Goal: Task Accomplishment & Management: Manage account settings

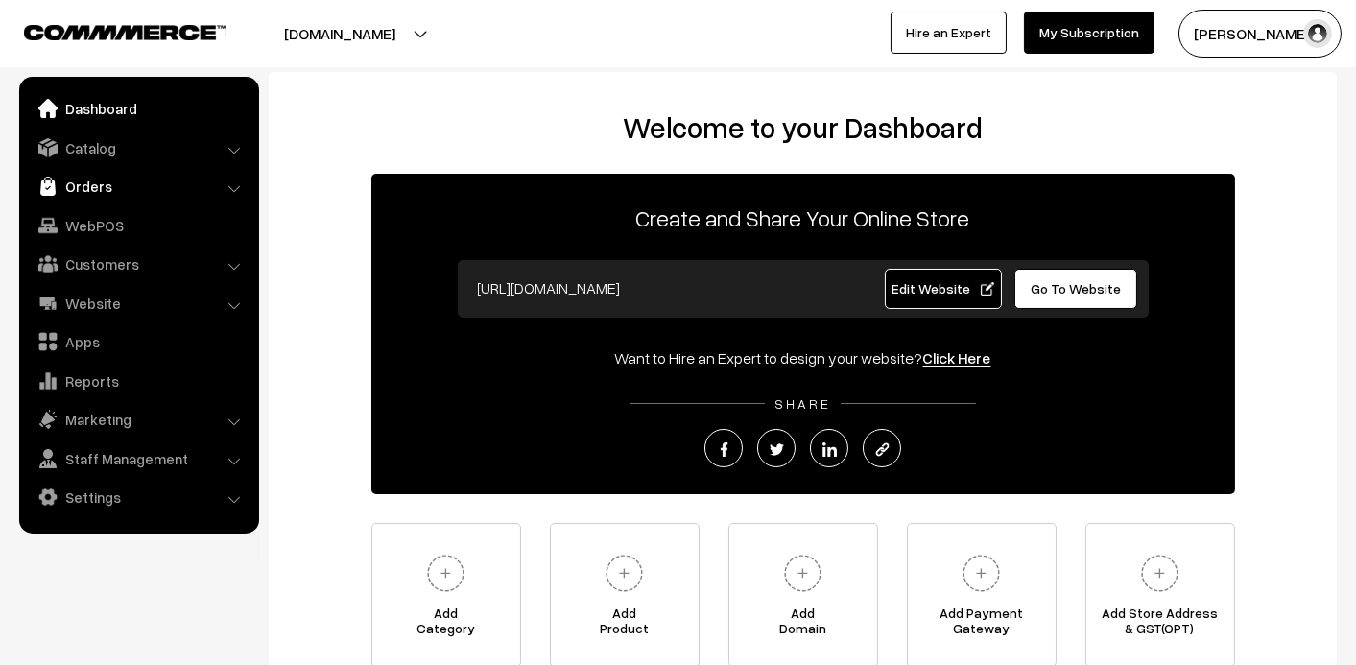
click at [107, 187] on link "Orders" at bounding box center [138, 186] width 228 height 35
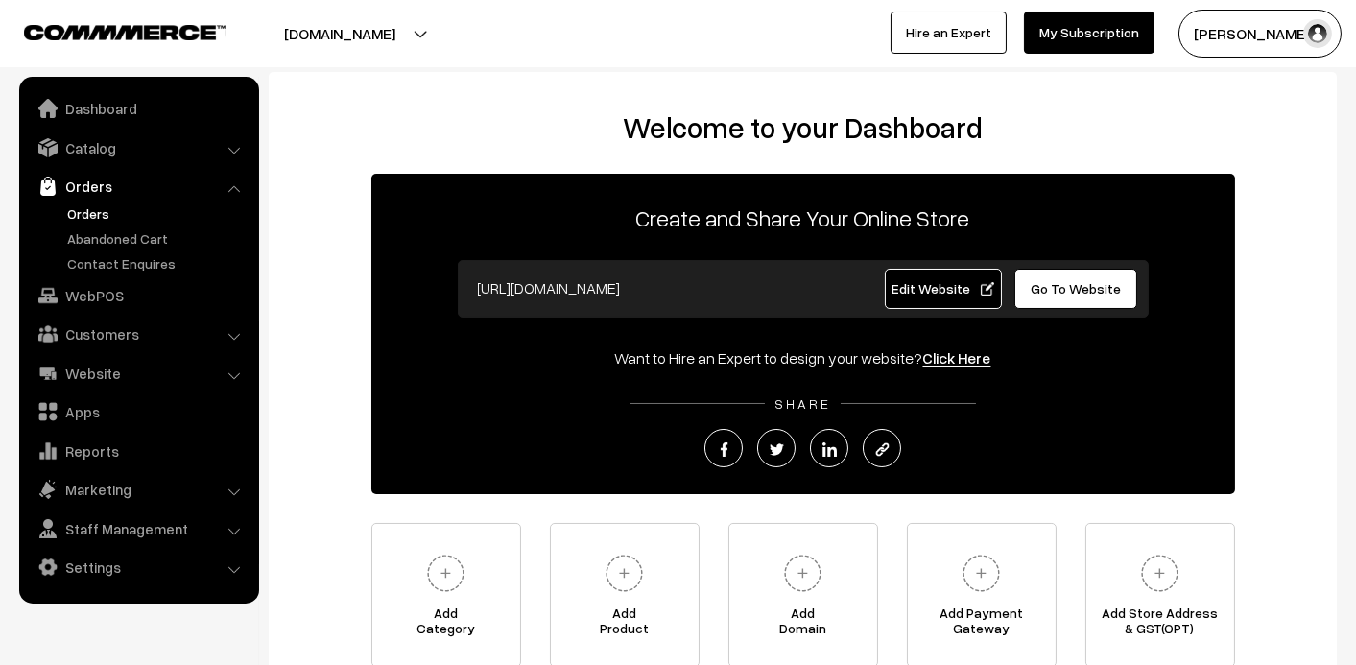
click at [92, 217] on link "Orders" at bounding box center [157, 213] width 190 height 20
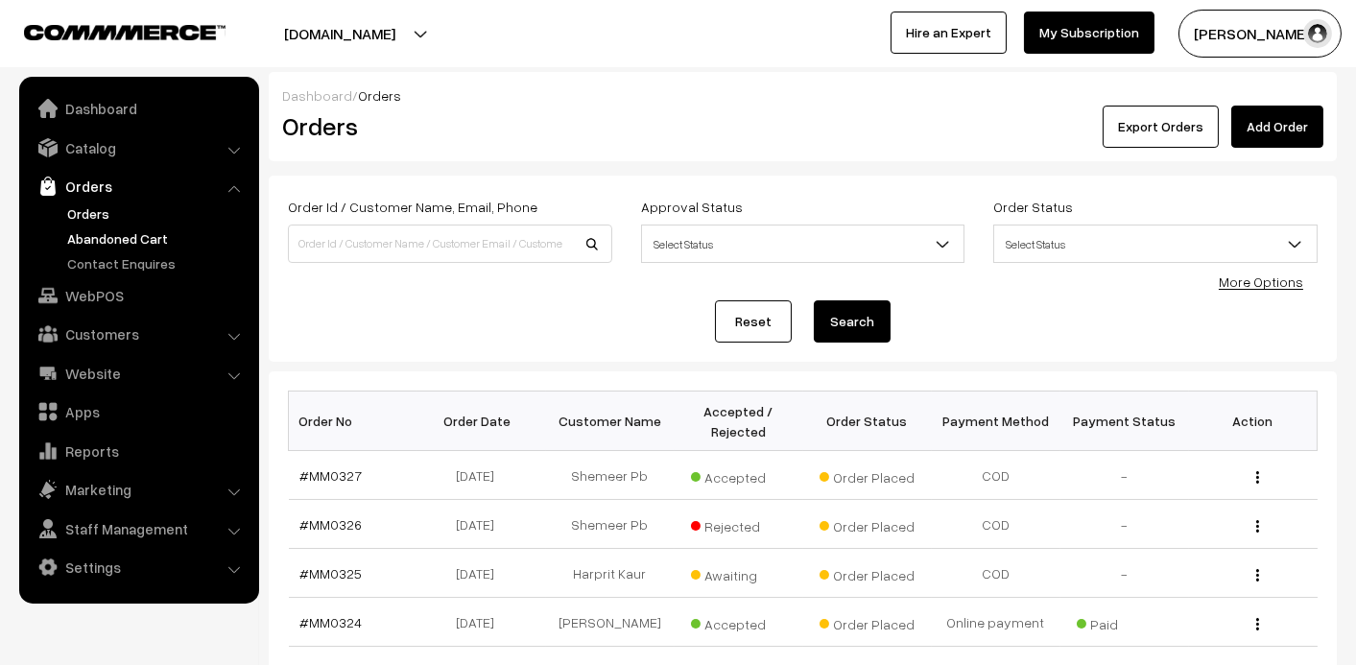
click at [85, 228] on link "Abandoned Cart" at bounding box center [157, 238] width 190 height 20
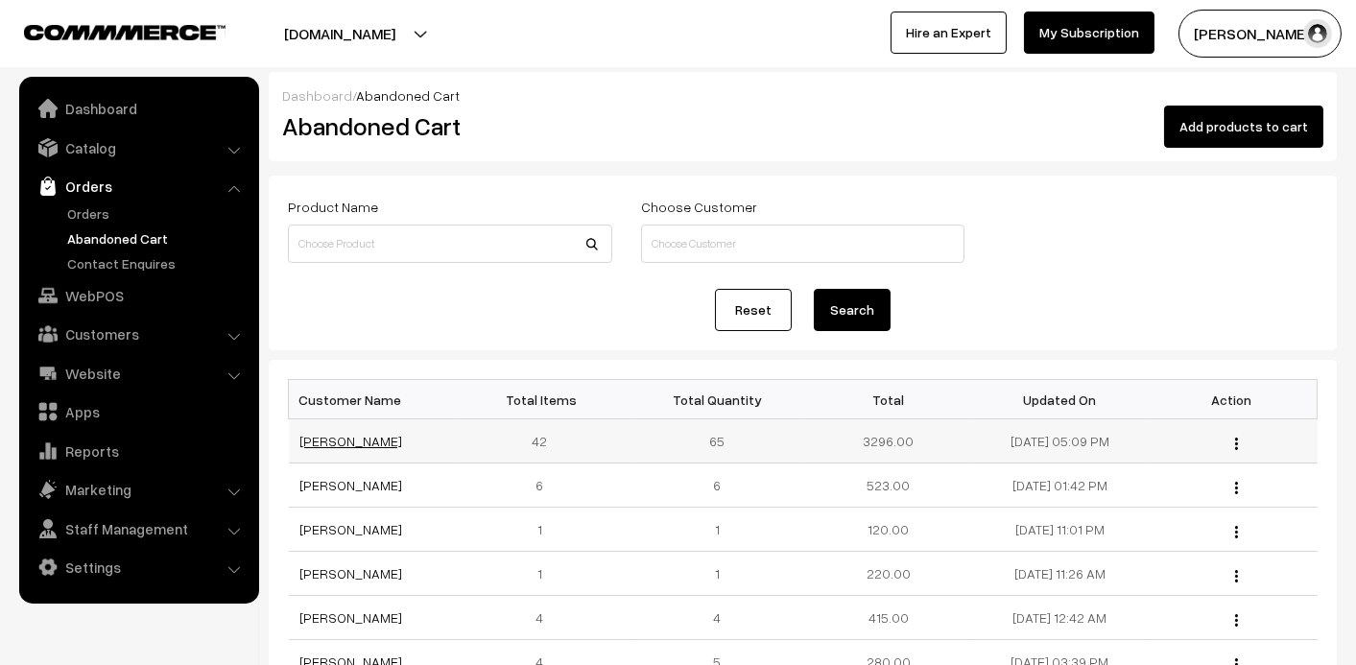
click at [346, 436] on link "[PERSON_NAME]" at bounding box center [351, 441] width 103 height 16
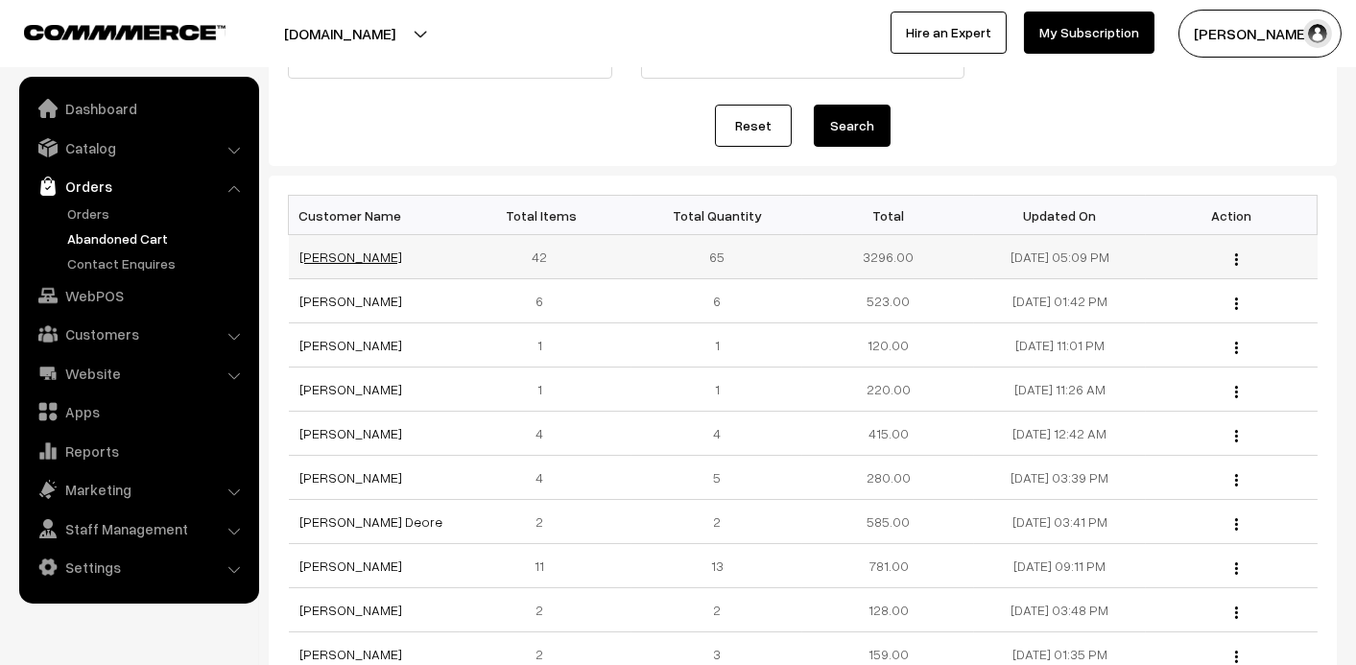
scroll to position [192, 0]
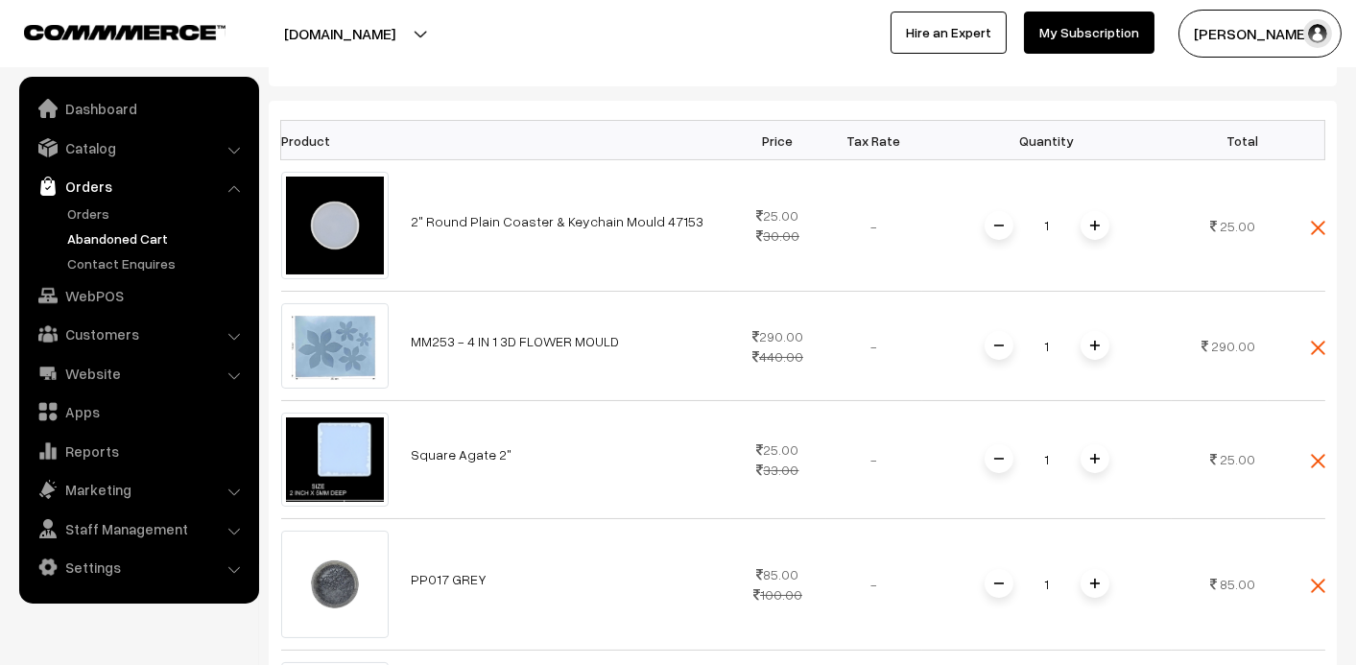
scroll to position [383, 0]
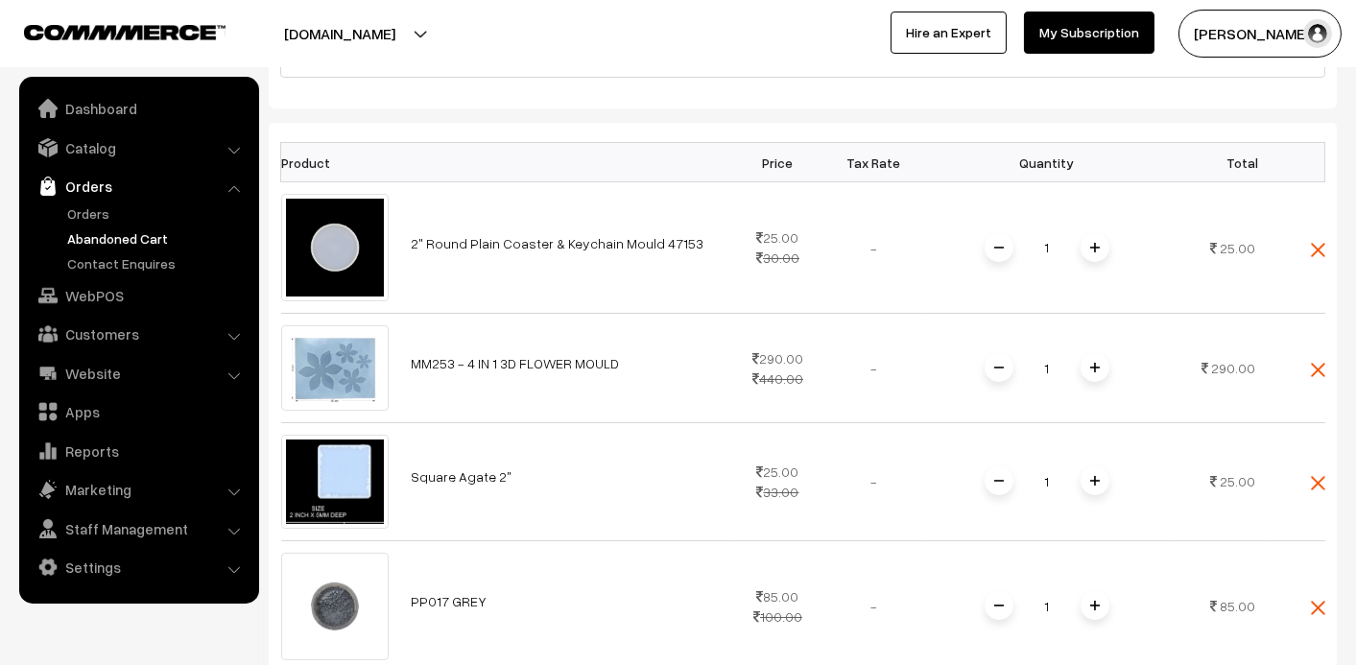
click at [151, 243] on link "Abandoned Cart" at bounding box center [157, 238] width 190 height 20
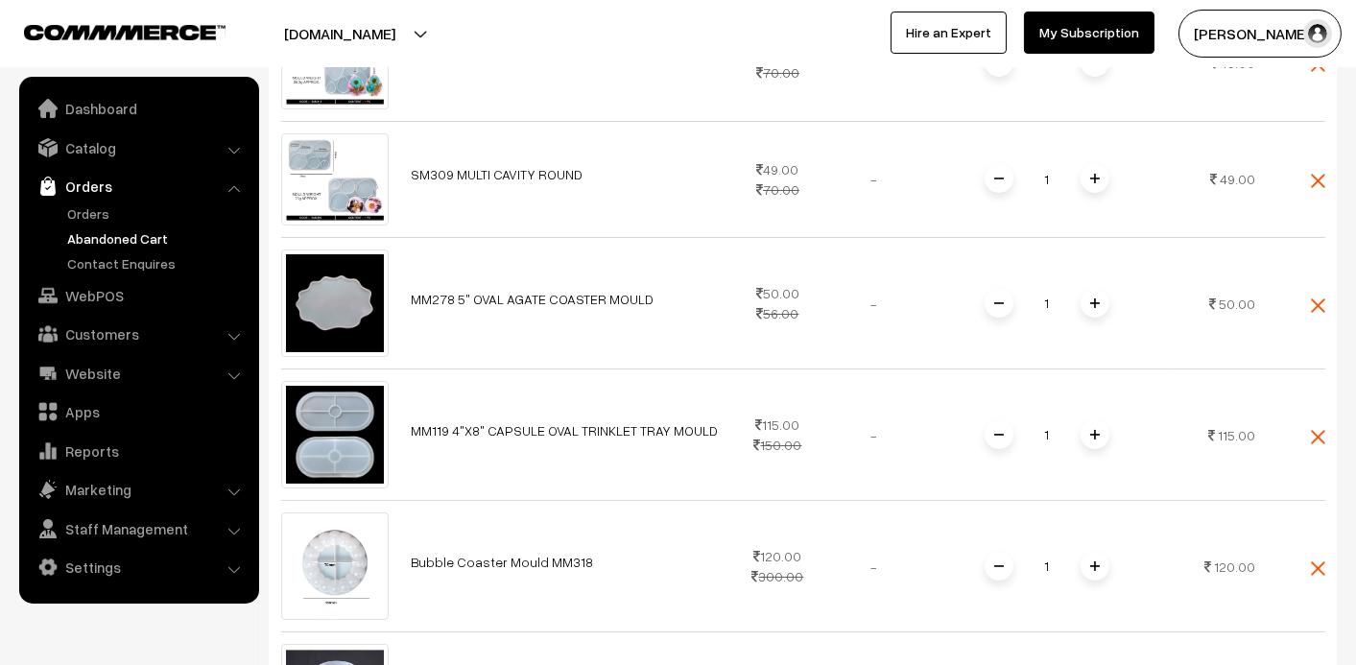
scroll to position [480, 0]
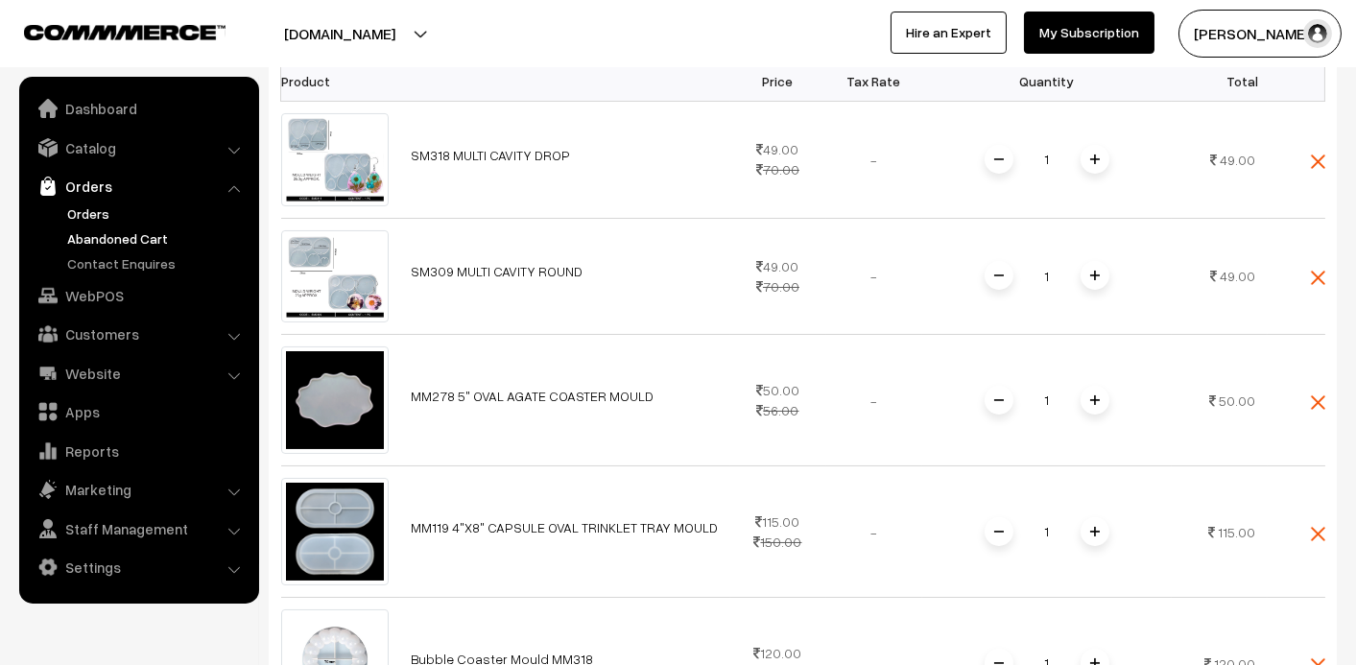
click at [64, 209] on link "Orders" at bounding box center [157, 213] width 190 height 20
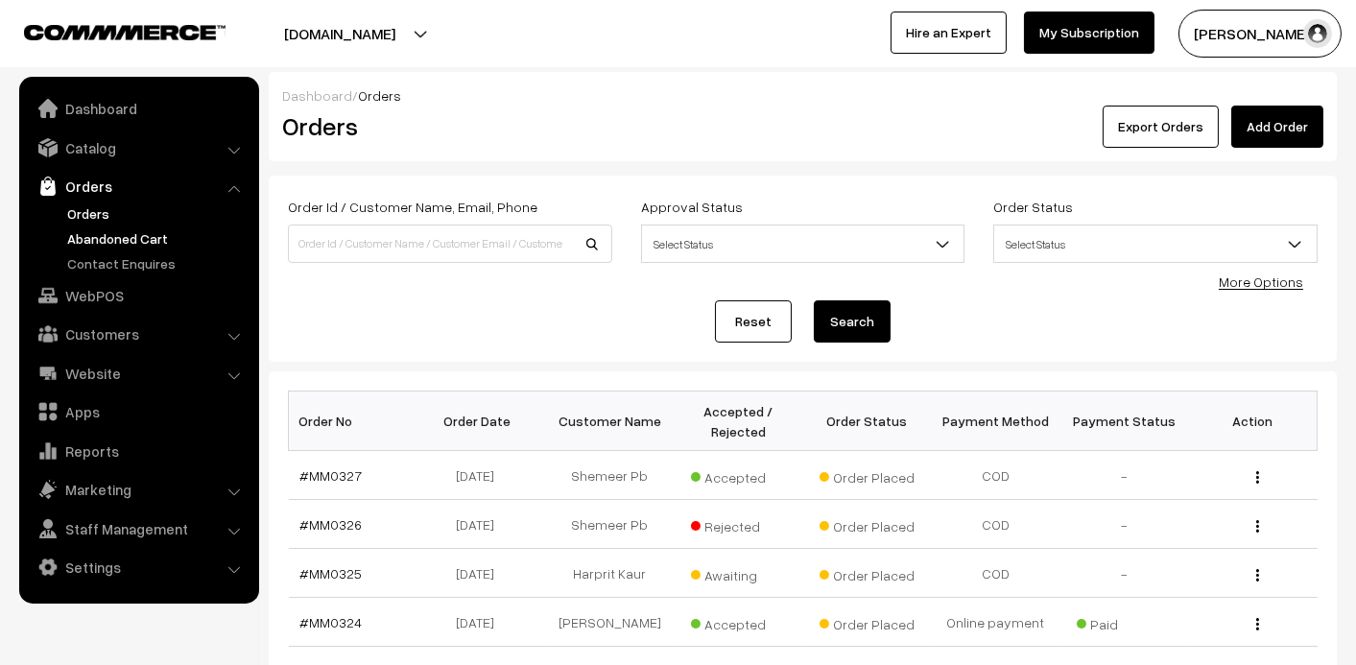
click at [96, 236] on link "Abandoned Cart" at bounding box center [157, 238] width 190 height 20
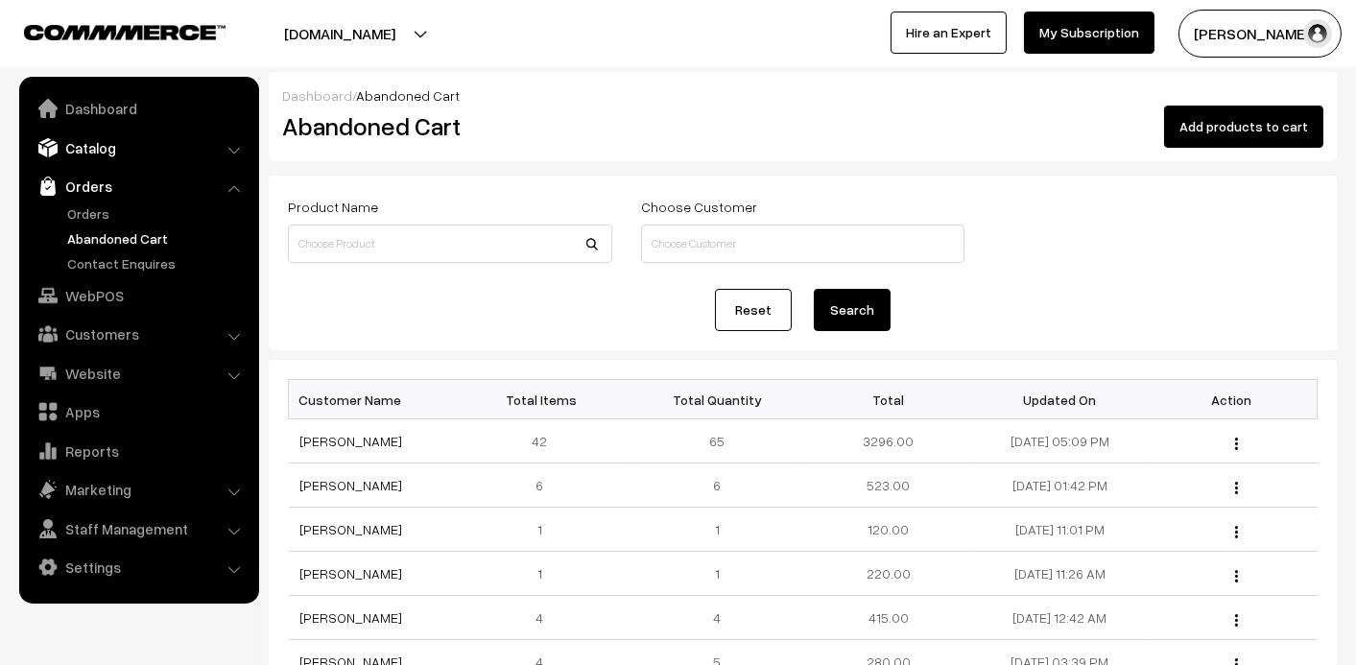
click at [83, 139] on link "Catalog" at bounding box center [138, 148] width 228 height 35
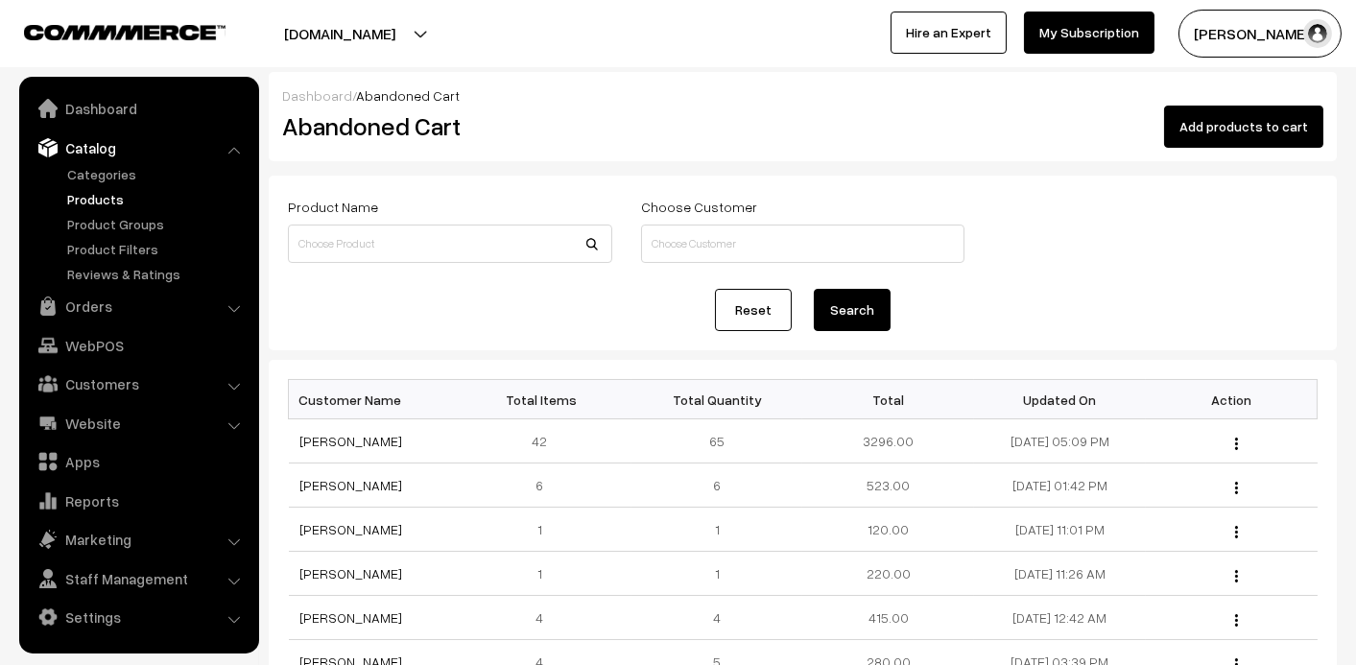
click at [94, 199] on link "Products" at bounding box center [157, 199] width 190 height 20
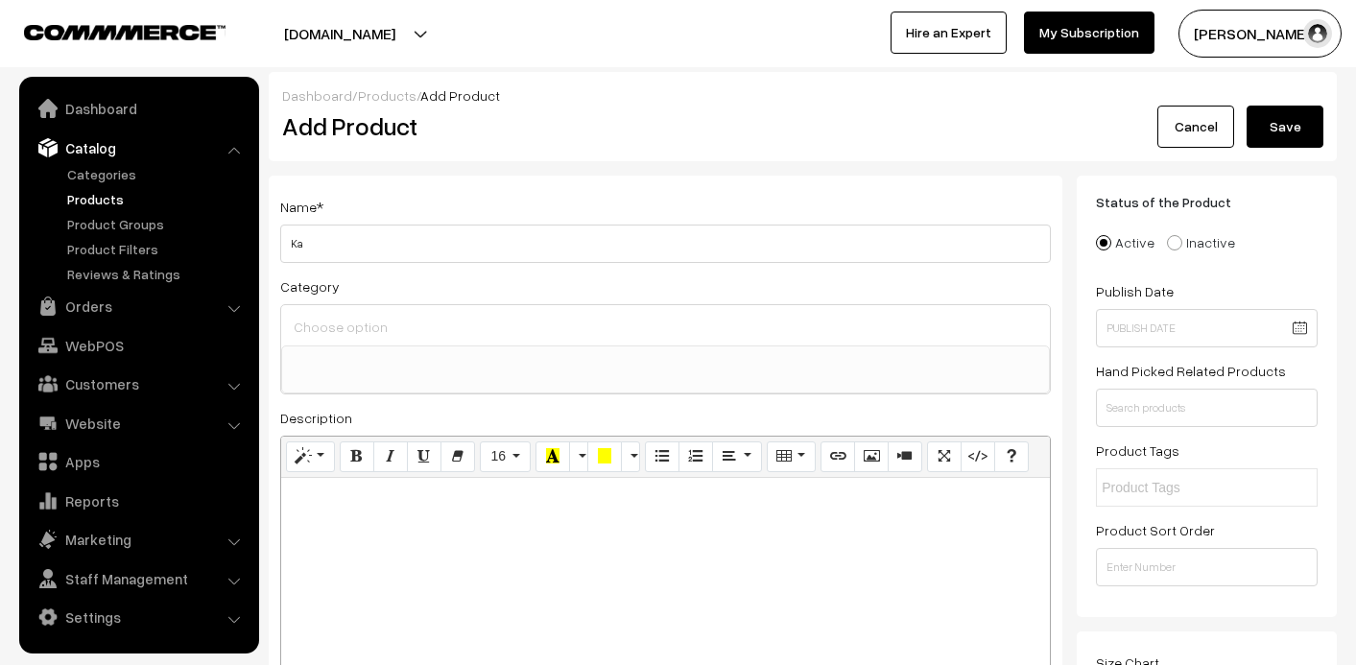
select select
type input "Keychain Ring With Connector (Pack Of 25)"
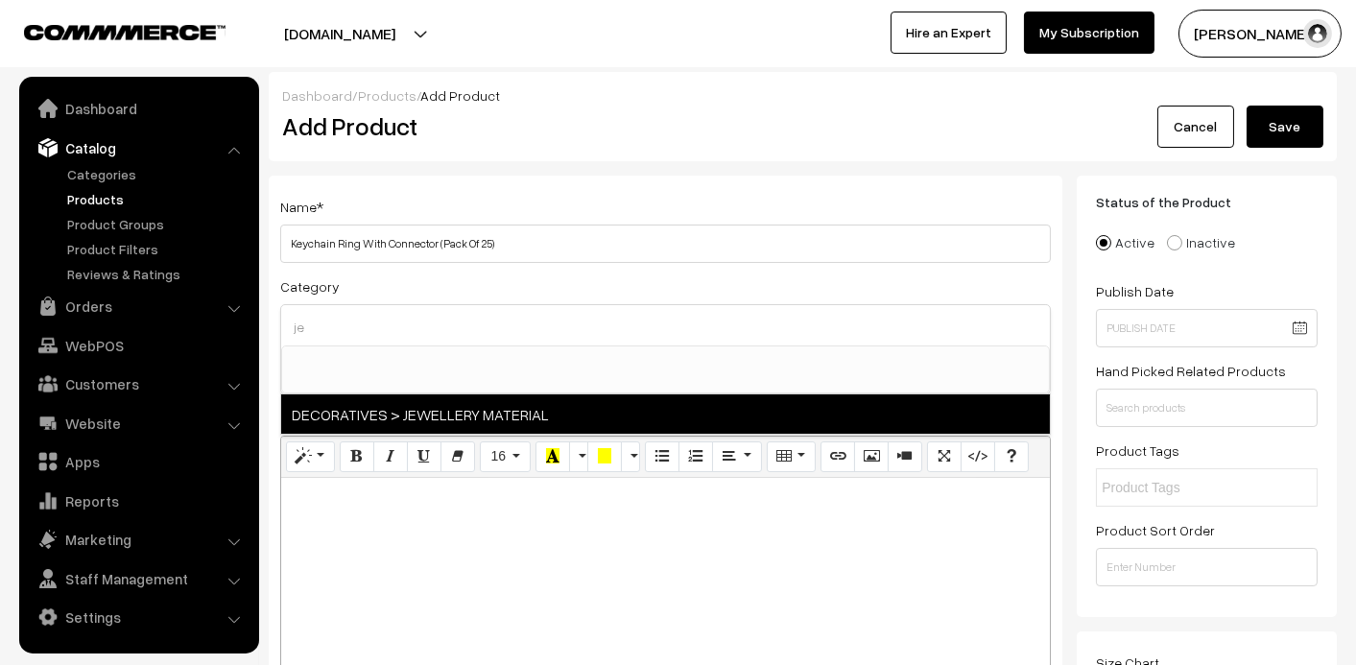
type input "je"
click at [562, 415] on span "DECORATIVES > JEWELLERY MATERIAL" at bounding box center [665, 414] width 769 height 39
select select "43"
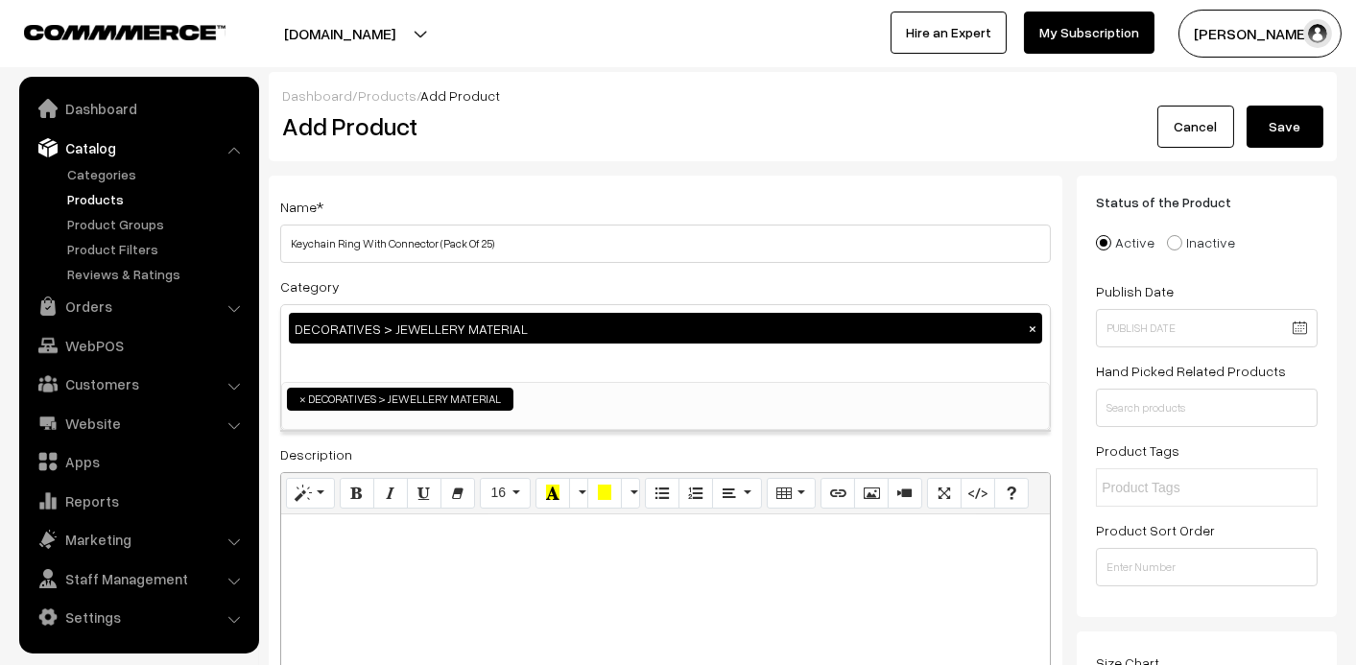
scroll to position [301, 0]
click at [516, 539] on p at bounding box center [666, 535] width 750 height 23
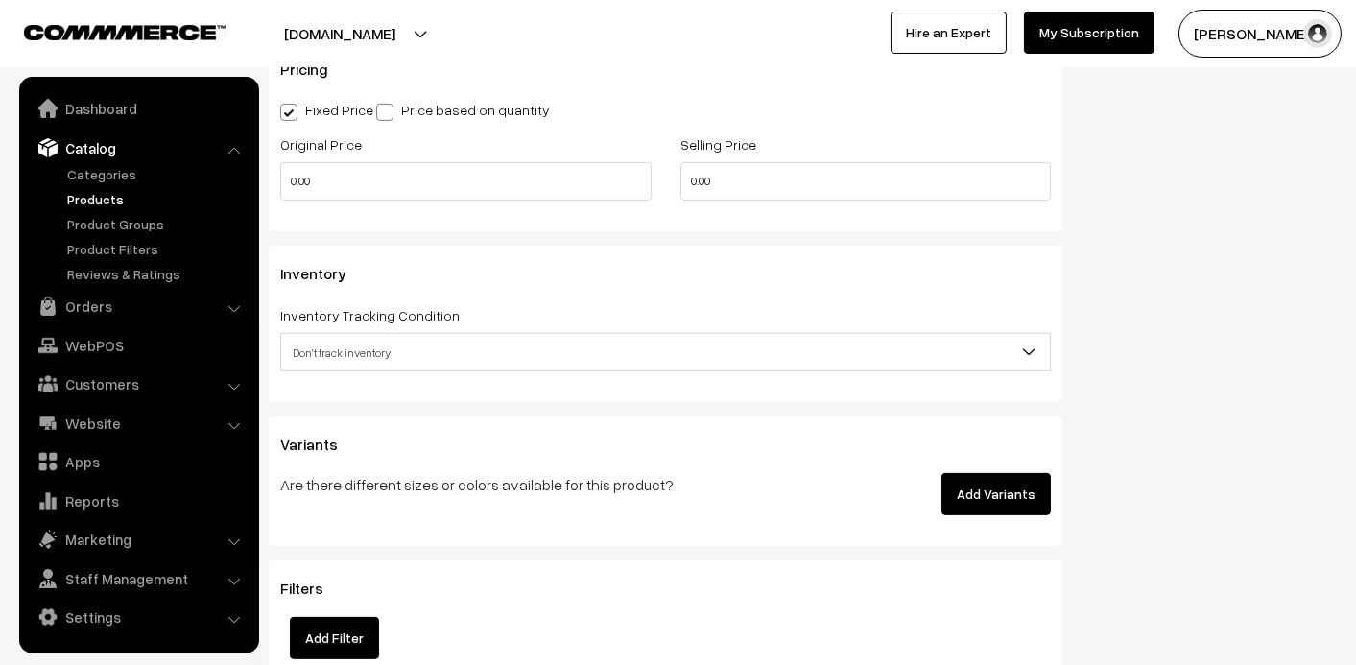
scroll to position [1632, 0]
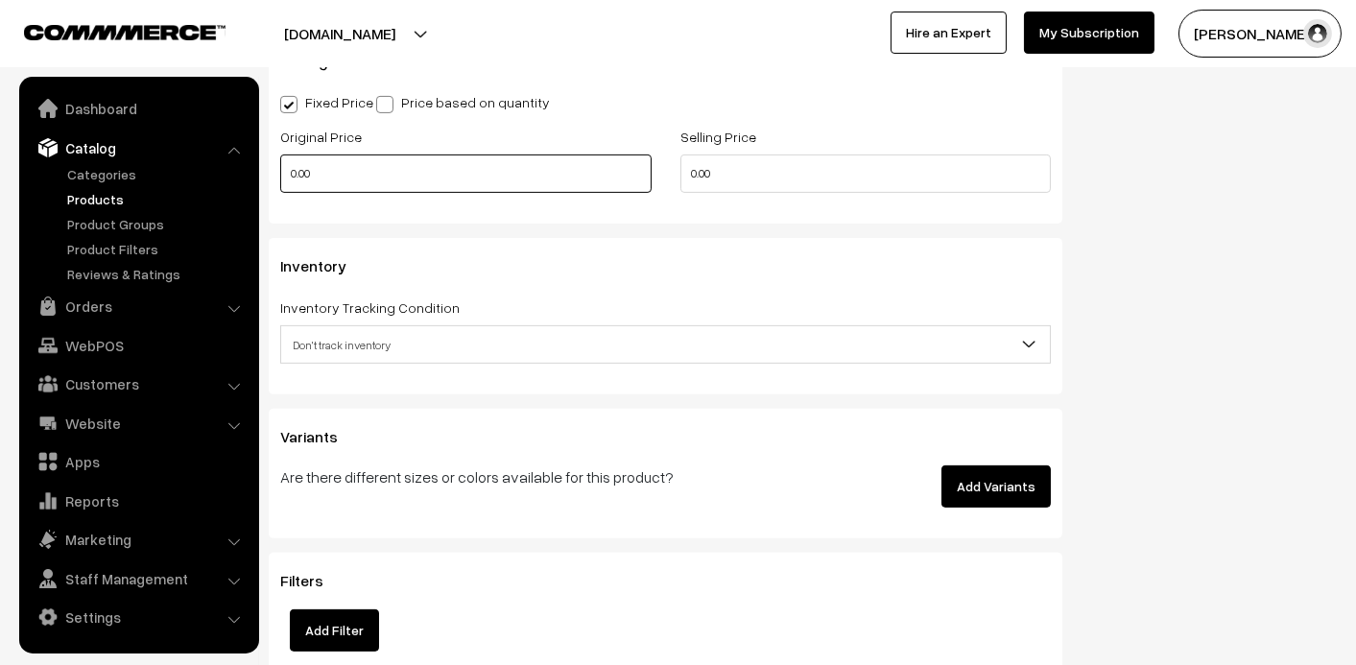
click at [530, 176] on input "0.00" at bounding box center [465, 174] width 371 height 38
type input "150"
click at [738, 179] on input "100" at bounding box center [866, 174] width 371 height 38
type input "99"
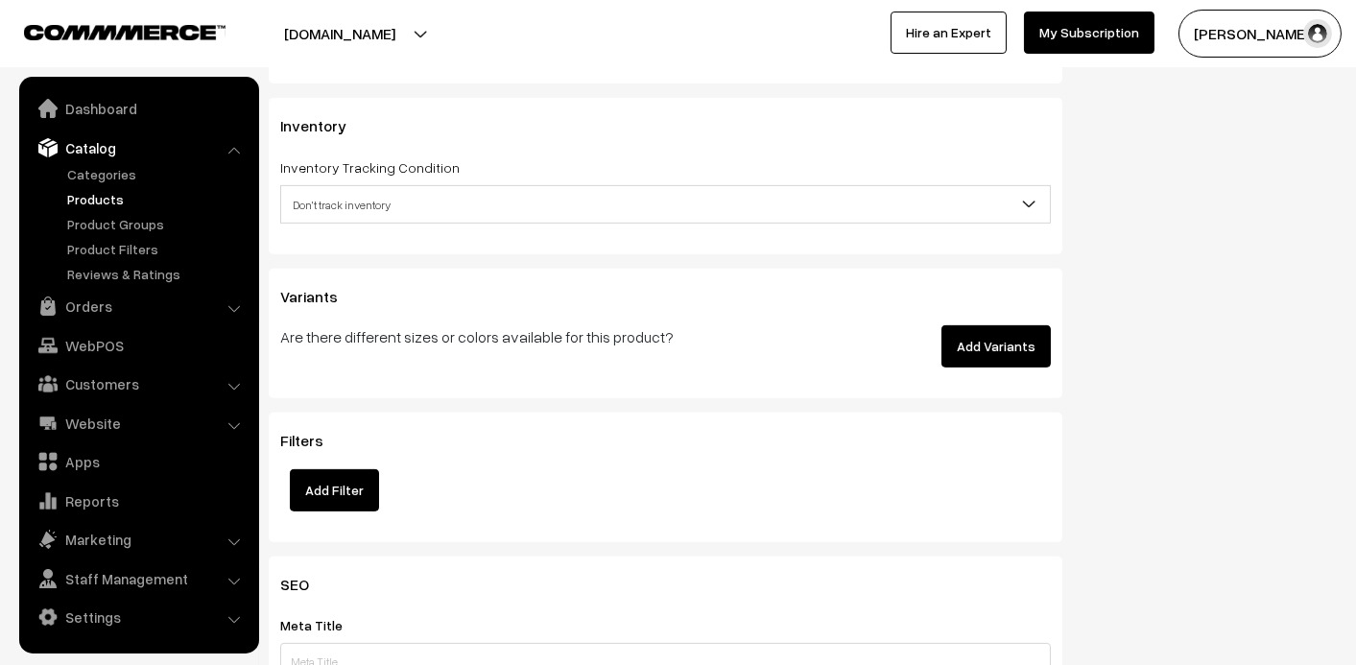
scroll to position [1728, 0]
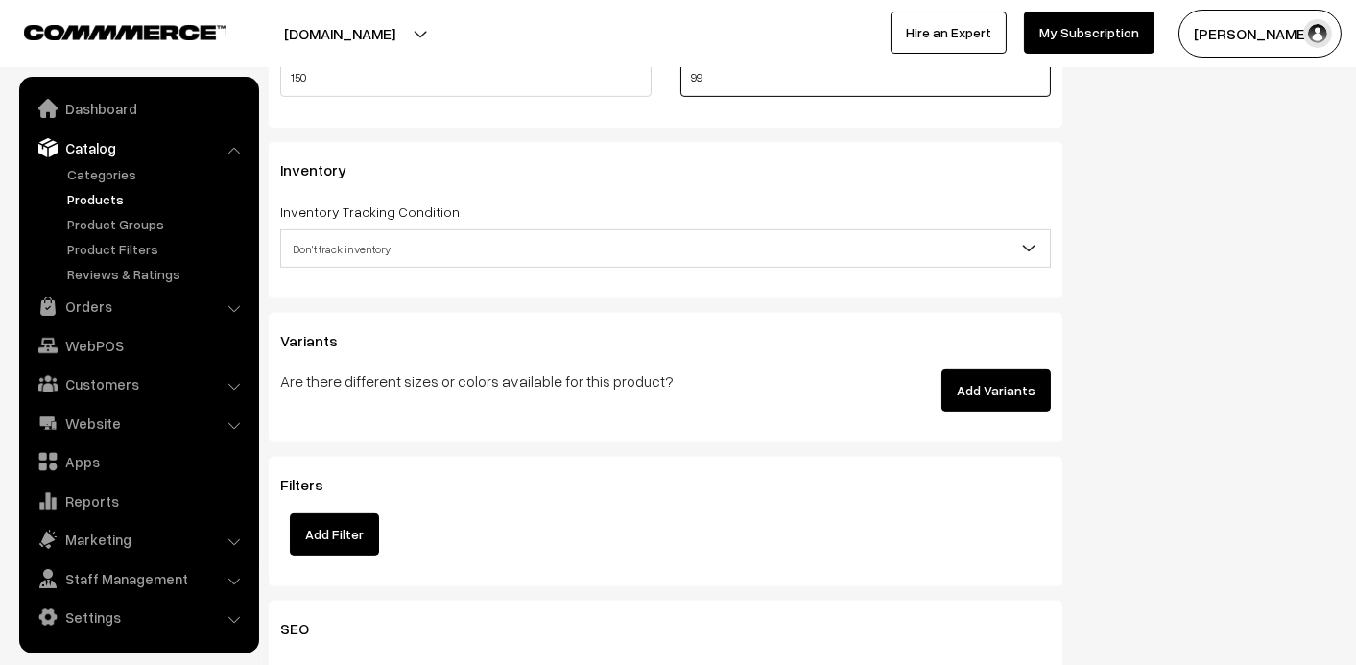
click at [745, 71] on input "99" at bounding box center [866, 78] width 371 height 38
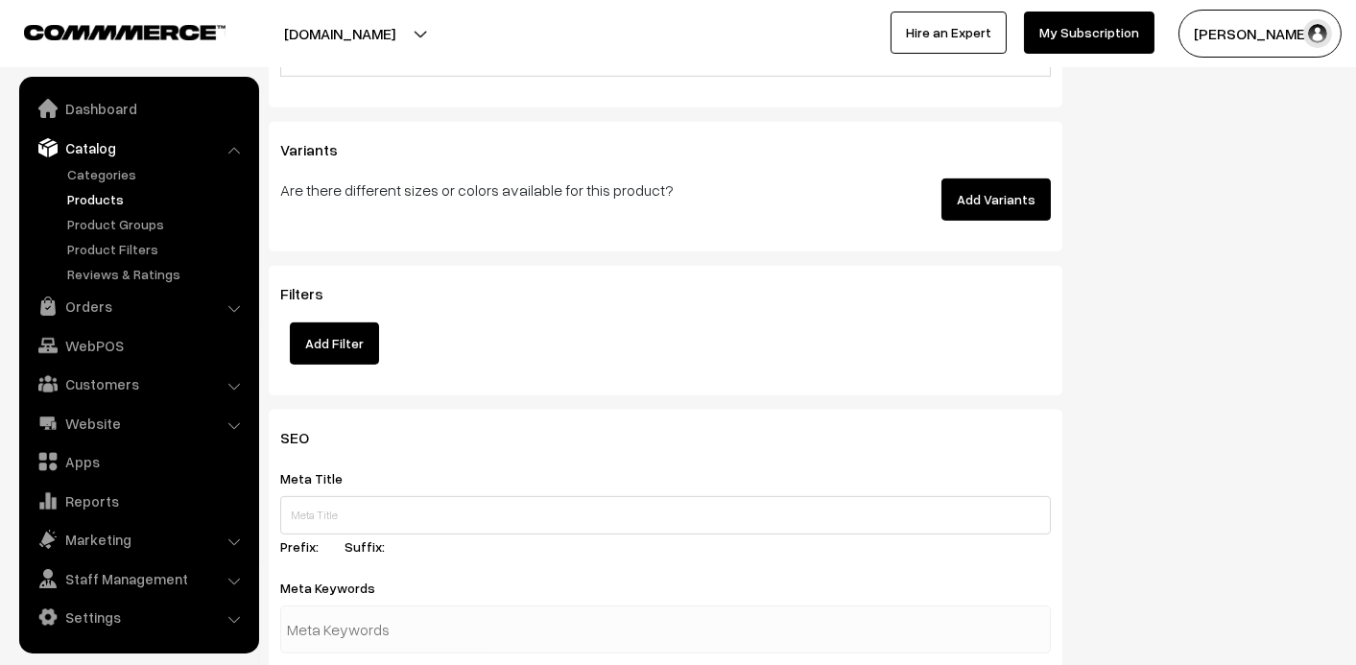
click at [1016, 206] on button "Add Variants" at bounding box center [996, 200] width 109 height 42
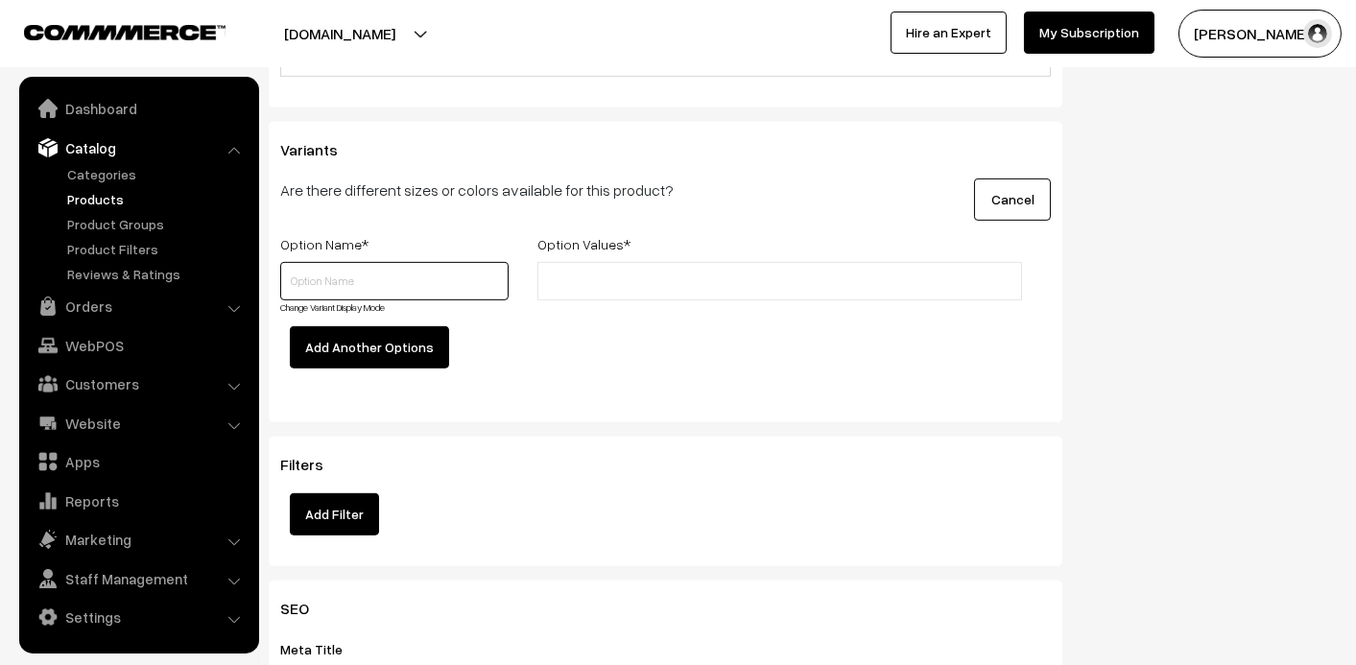
click at [336, 287] on input "text" at bounding box center [394, 281] width 228 height 38
type input "Colour"
type input "Gold"
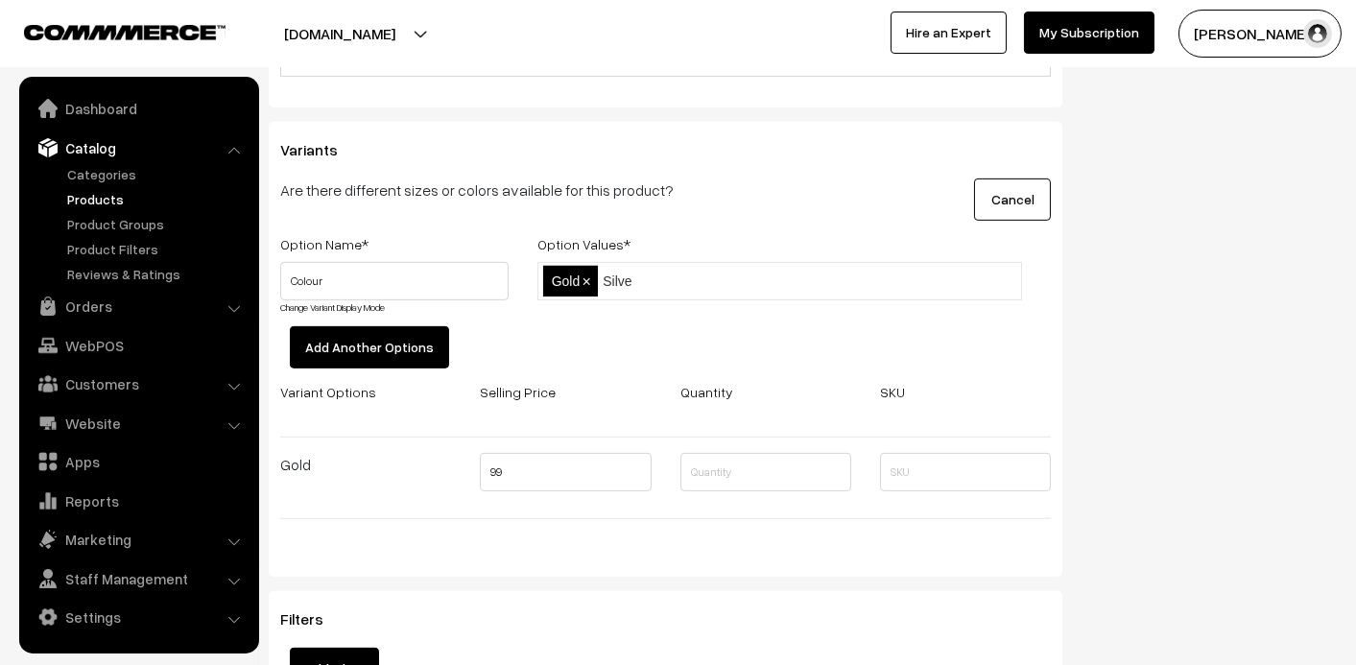
type input "Silver"
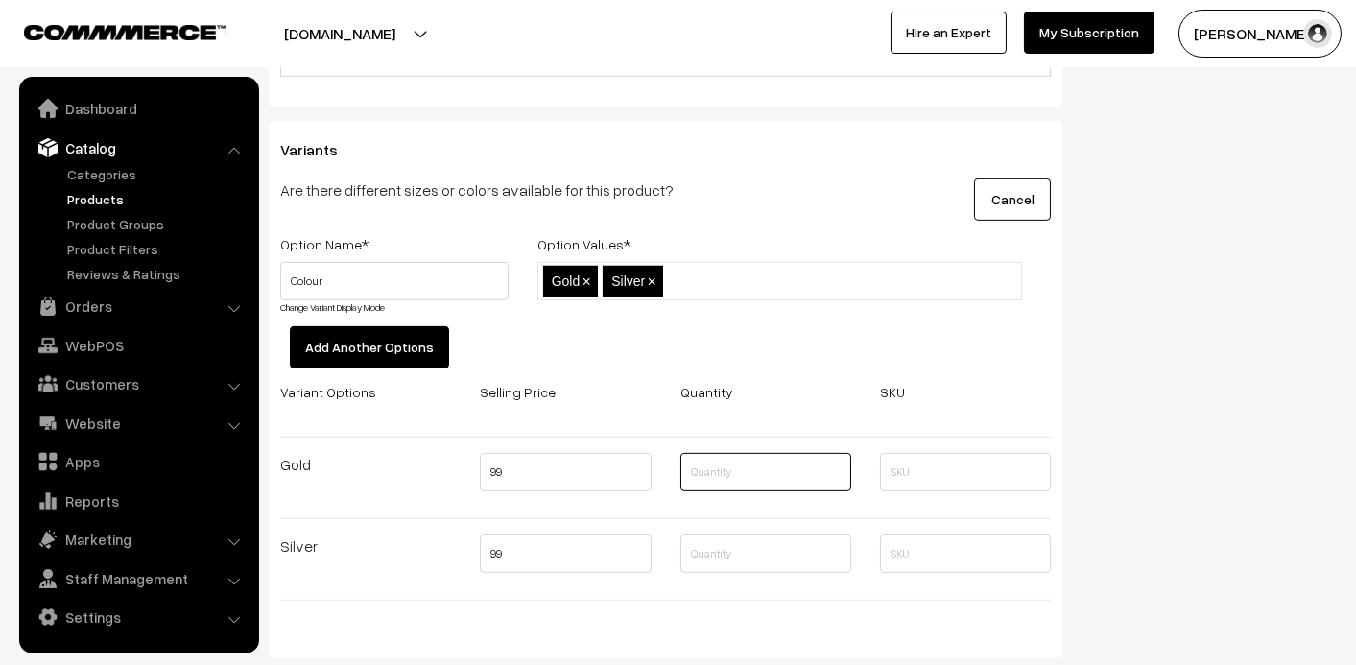
click at [745, 477] on input "text" at bounding box center [766, 472] width 171 height 38
type input "10"
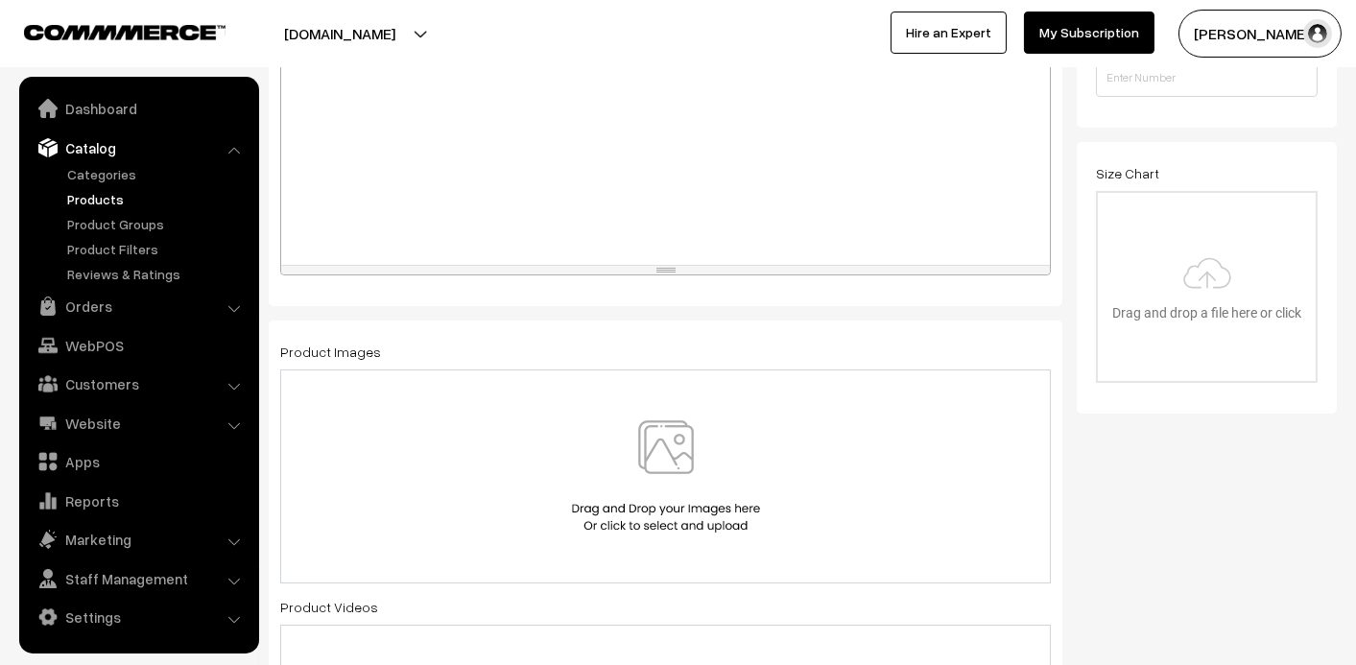
scroll to position [576, 0]
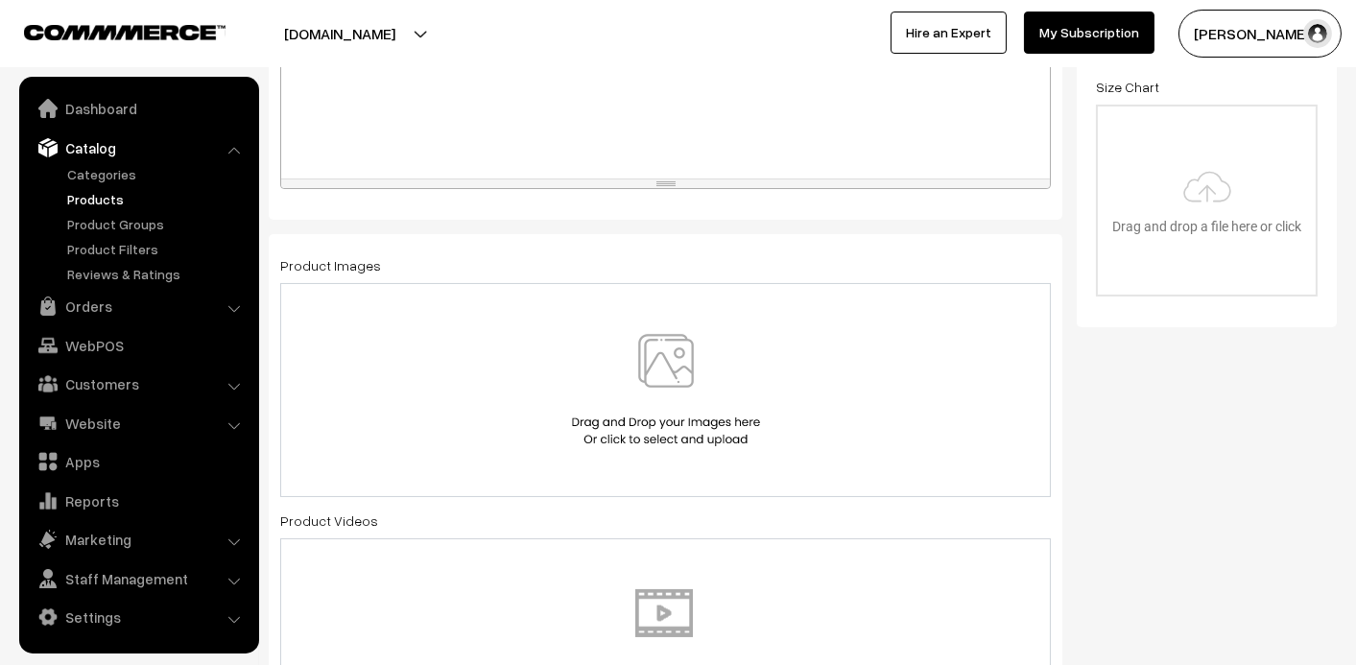
click at [673, 344] on img at bounding box center [666, 390] width 198 height 112
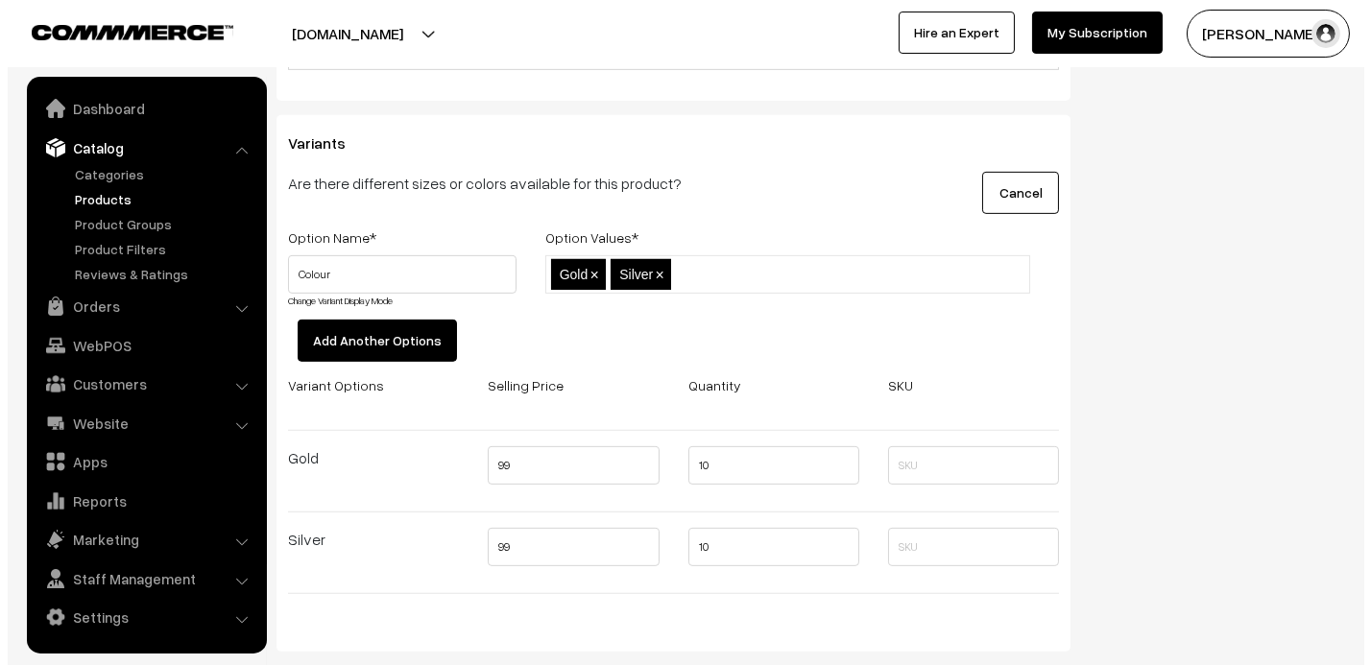
scroll to position [1919, 0]
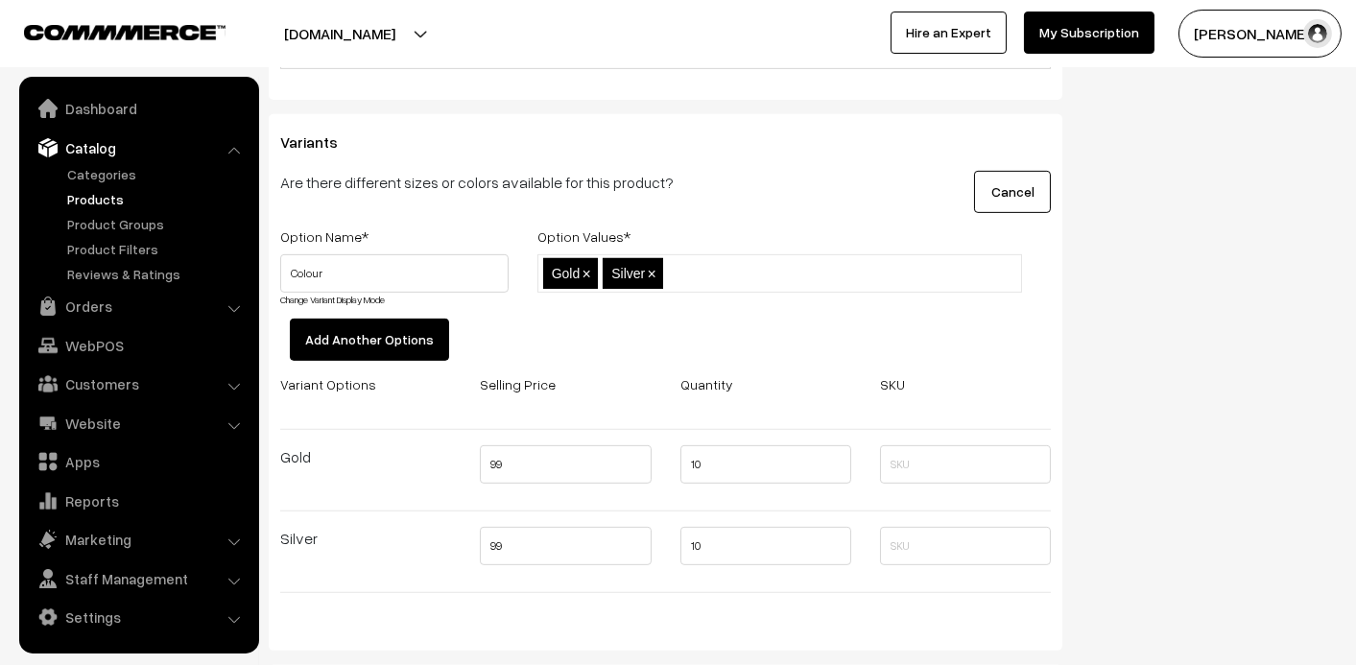
click at [371, 296] on link "Change Variant Display Mode" at bounding box center [332, 300] width 105 height 12
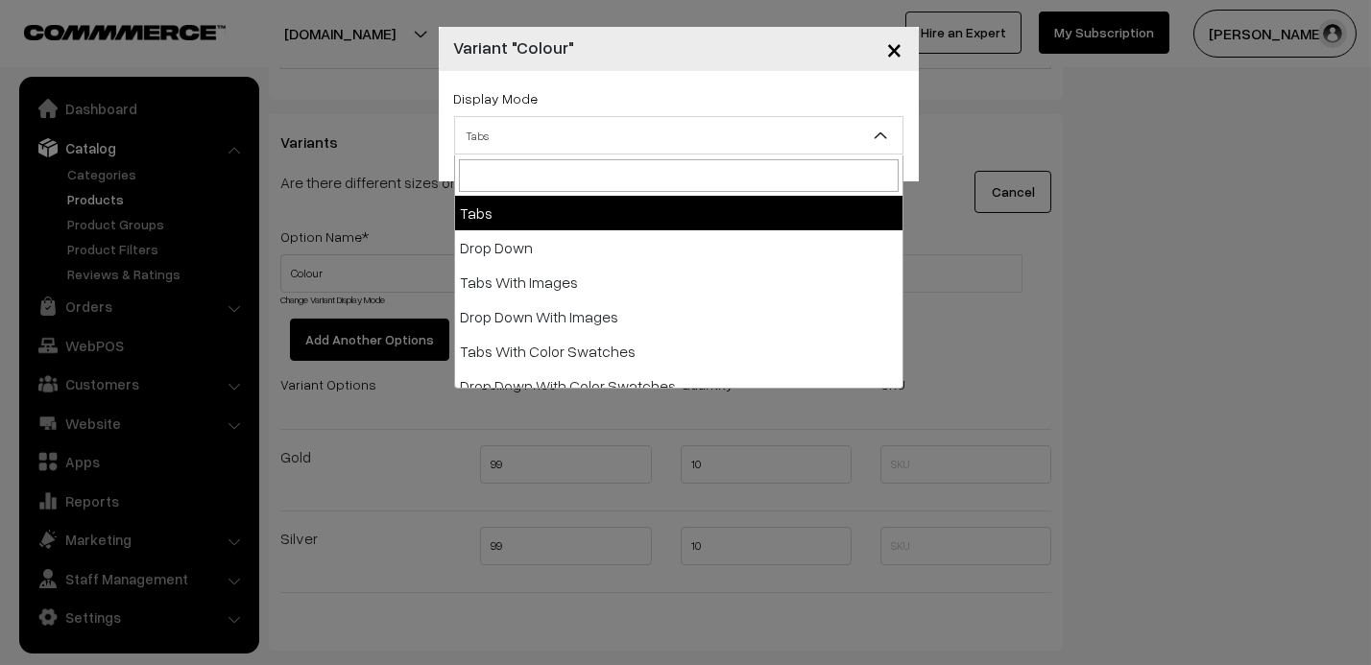
click at [549, 136] on span "Tabs" at bounding box center [678, 136] width 447 height 34
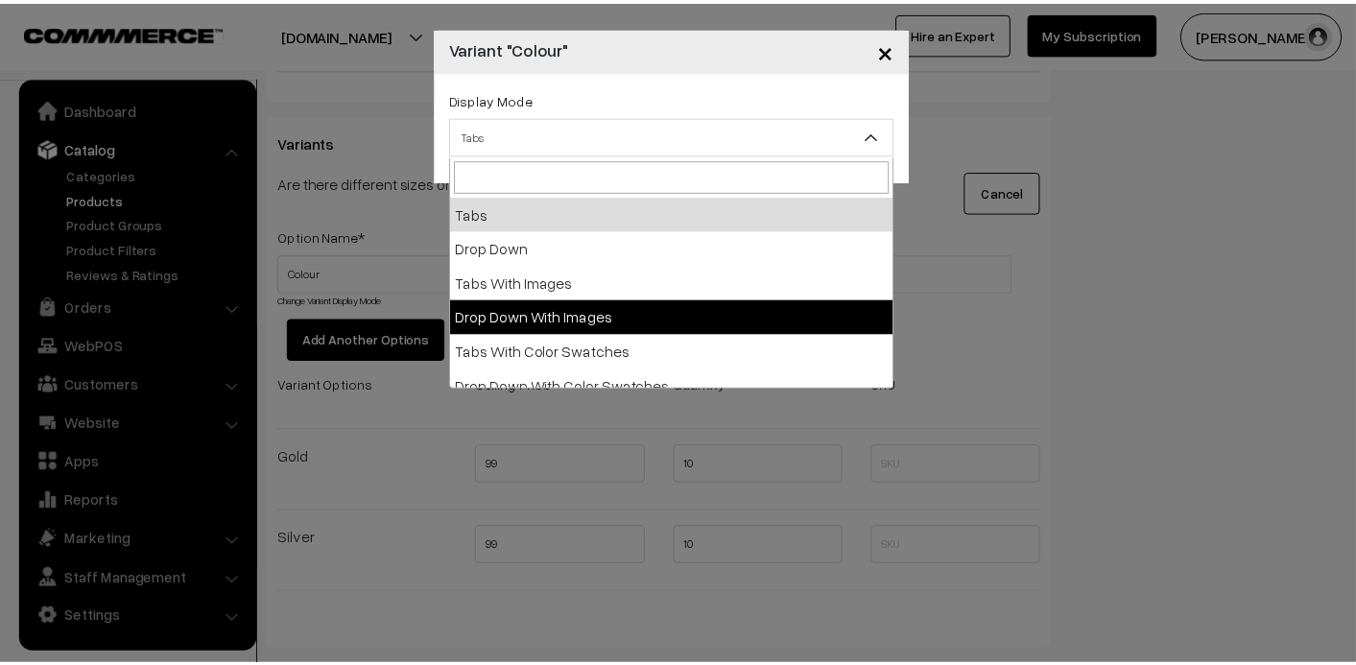
scroll to position [14, 0]
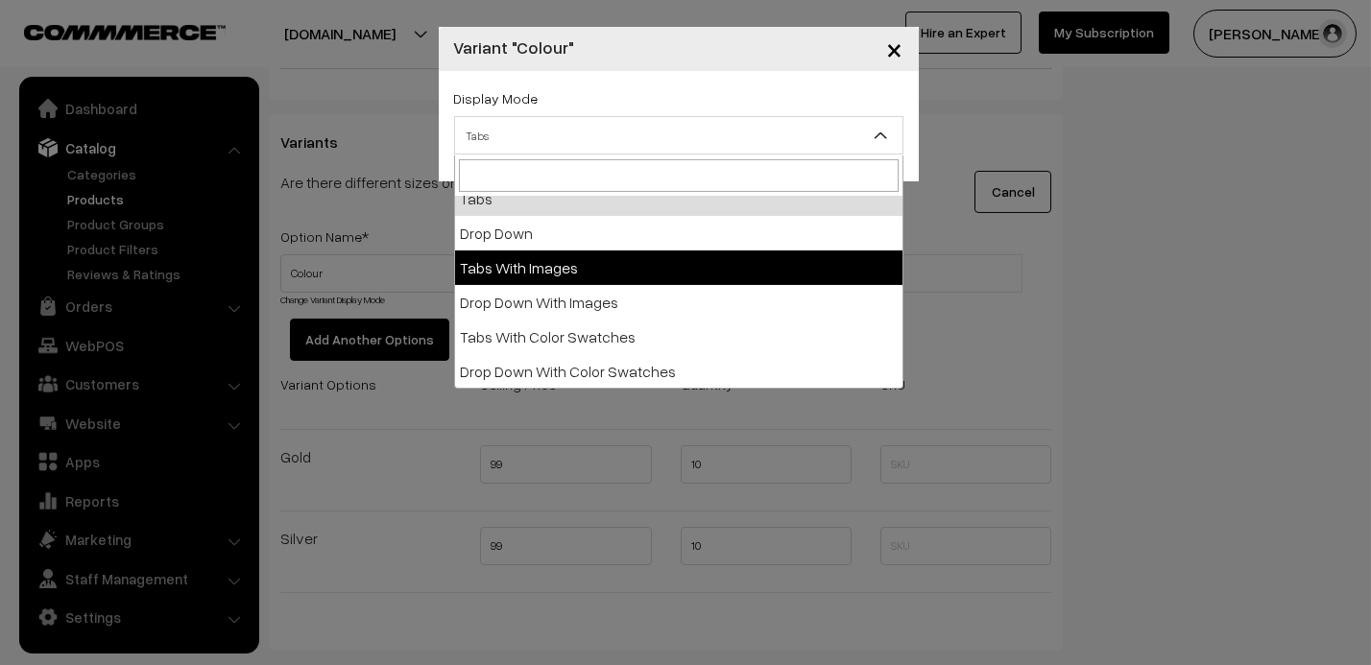
select select "img"
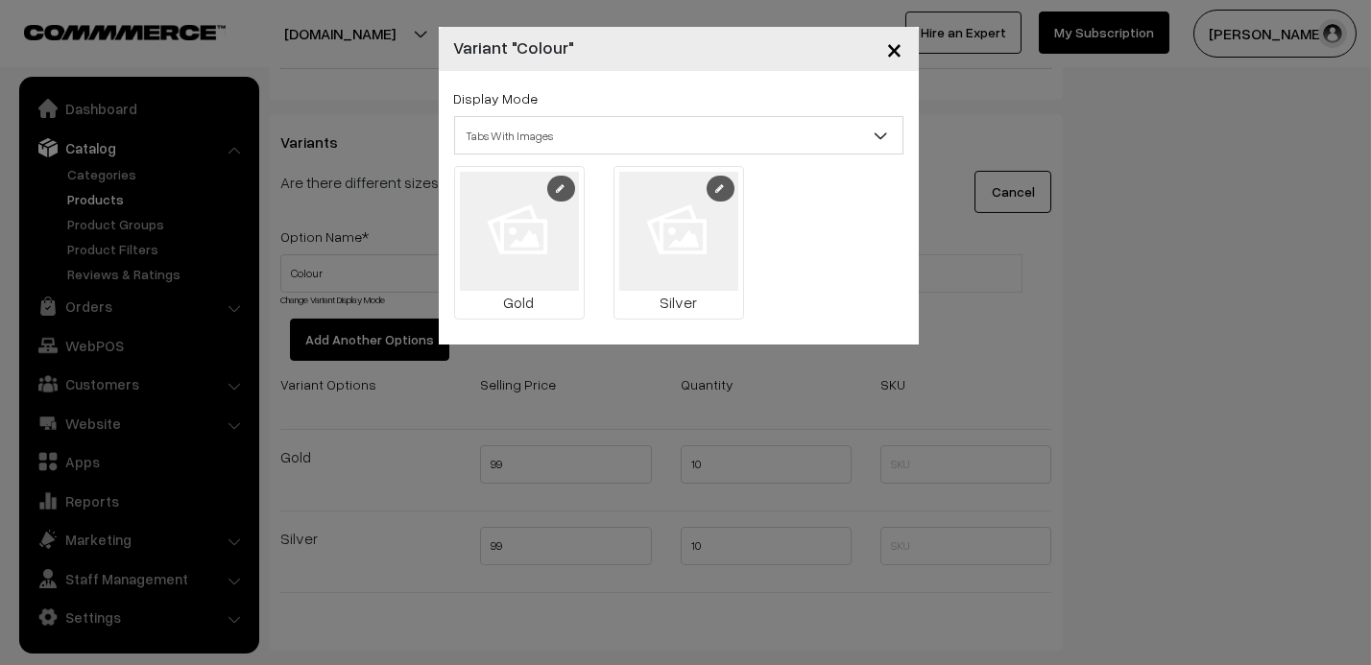
click at [562, 186] on icon at bounding box center [561, 188] width 9 height 10
click at [671, 248] on img at bounding box center [678, 231] width 119 height 119
click at [721, 194] on link at bounding box center [720, 189] width 28 height 26
click at [957, 82] on div "× Variant "Colour" Display Mode Tabs Drop Down Tabs With Images Drop Down With …" at bounding box center [685, 332] width 1371 height 665
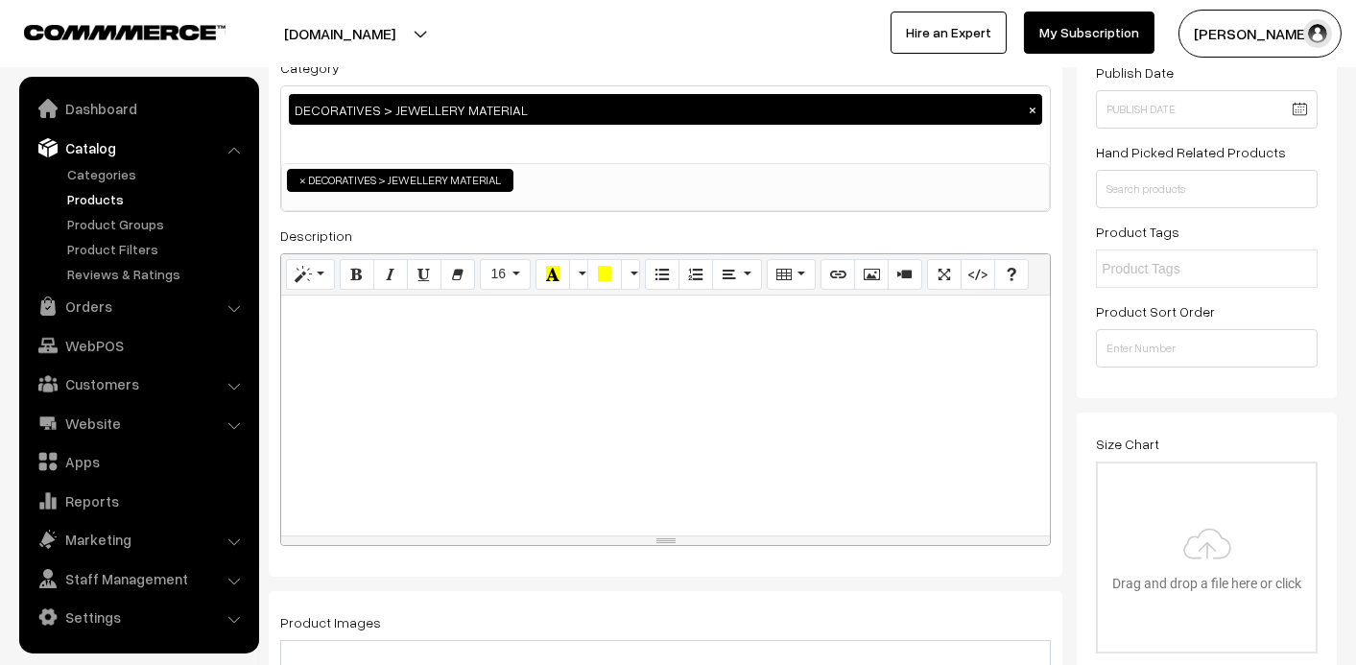
scroll to position [0, 0]
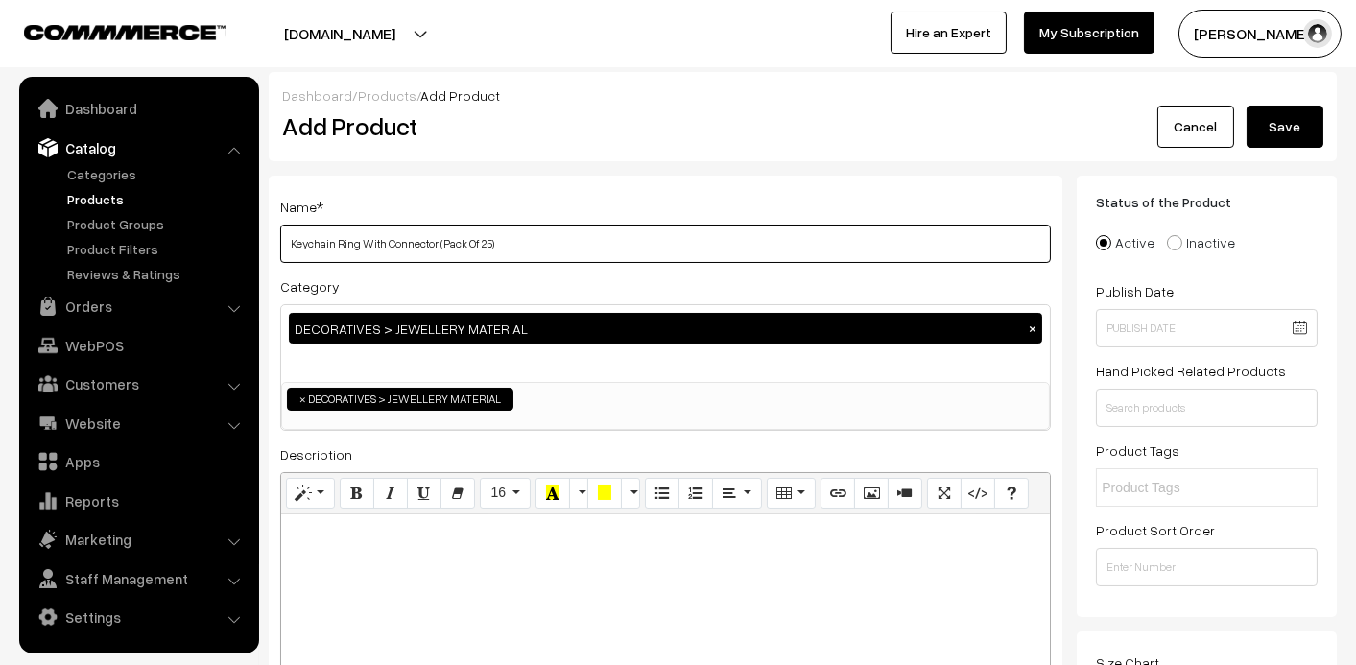
click at [547, 230] on input "Keychain Ring With Connector (Pack Of 25)" at bounding box center [665, 244] width 771 height 38
type input "Keychain Ring With Connector (Pack Of 25)"
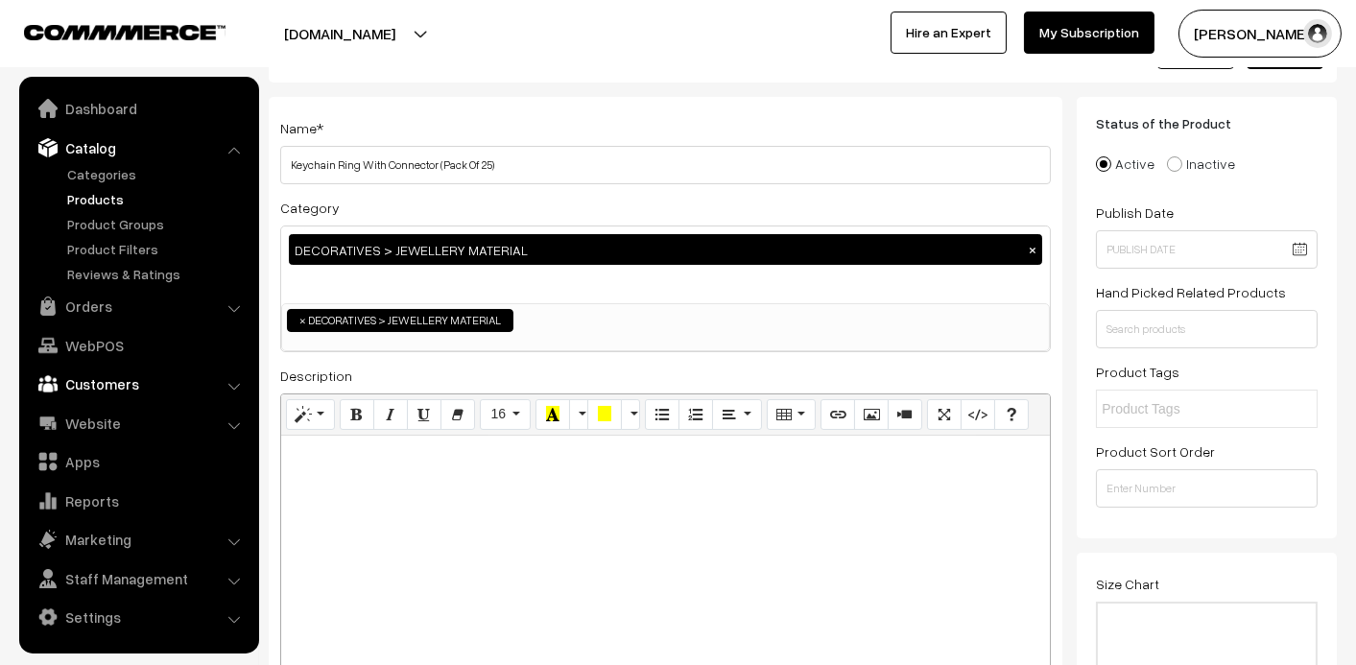
scroll to position [192, 0]
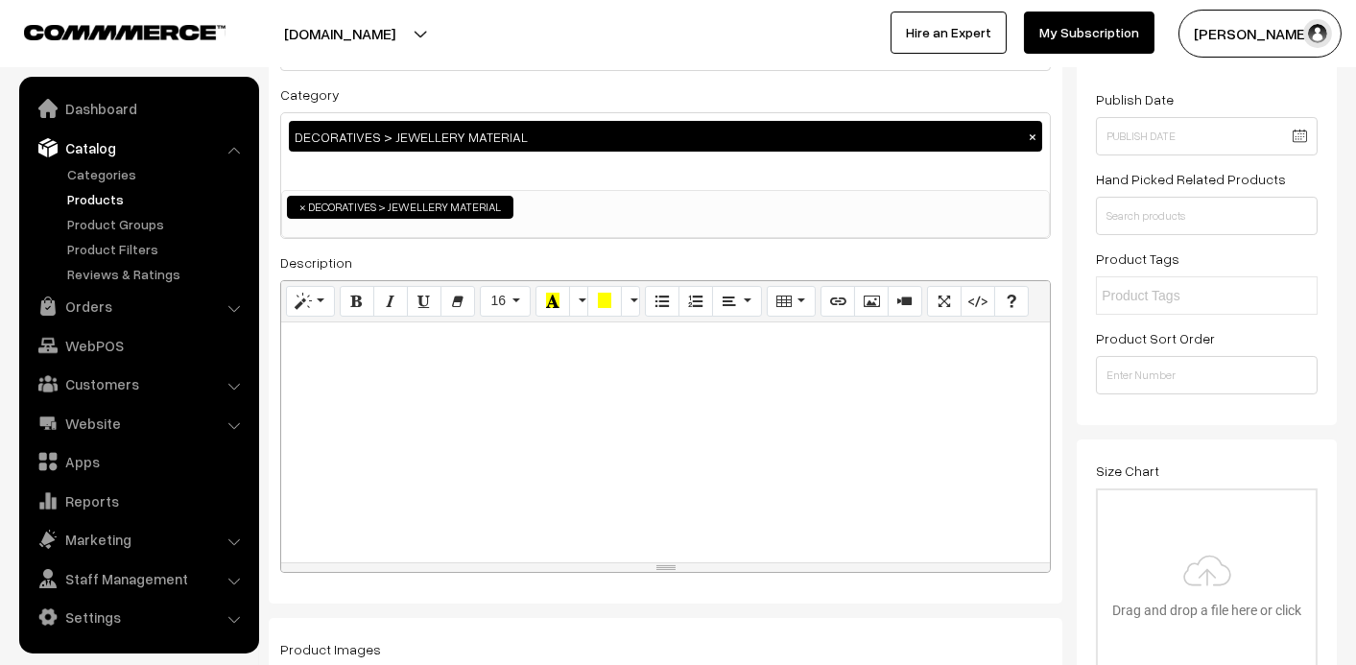
click at [372, 354] on div at bounding box center [665, 443] width 769 height 240
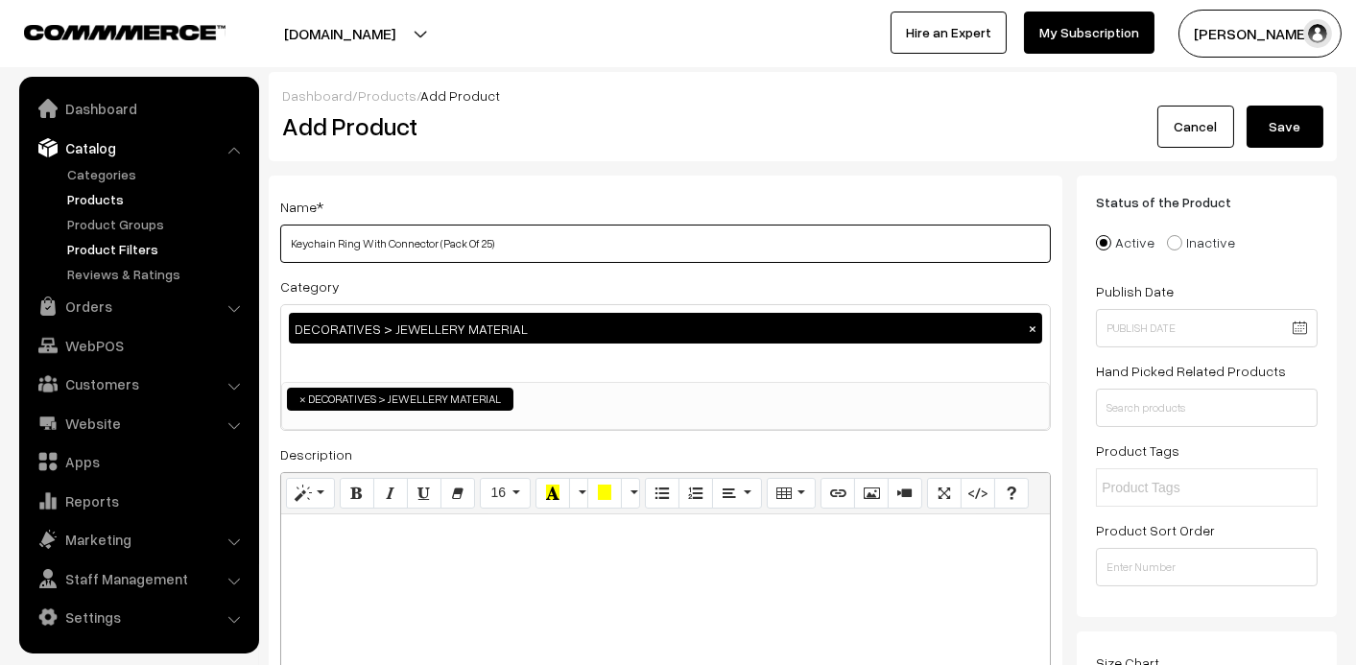
drag, startPoint x: 550, startPoint y: 245, endPoint x: 141, endPoint y: 239, distance: 408.9
click at [371, 540] on p at bounding box center [666, 535] width 750 height 23
paste div
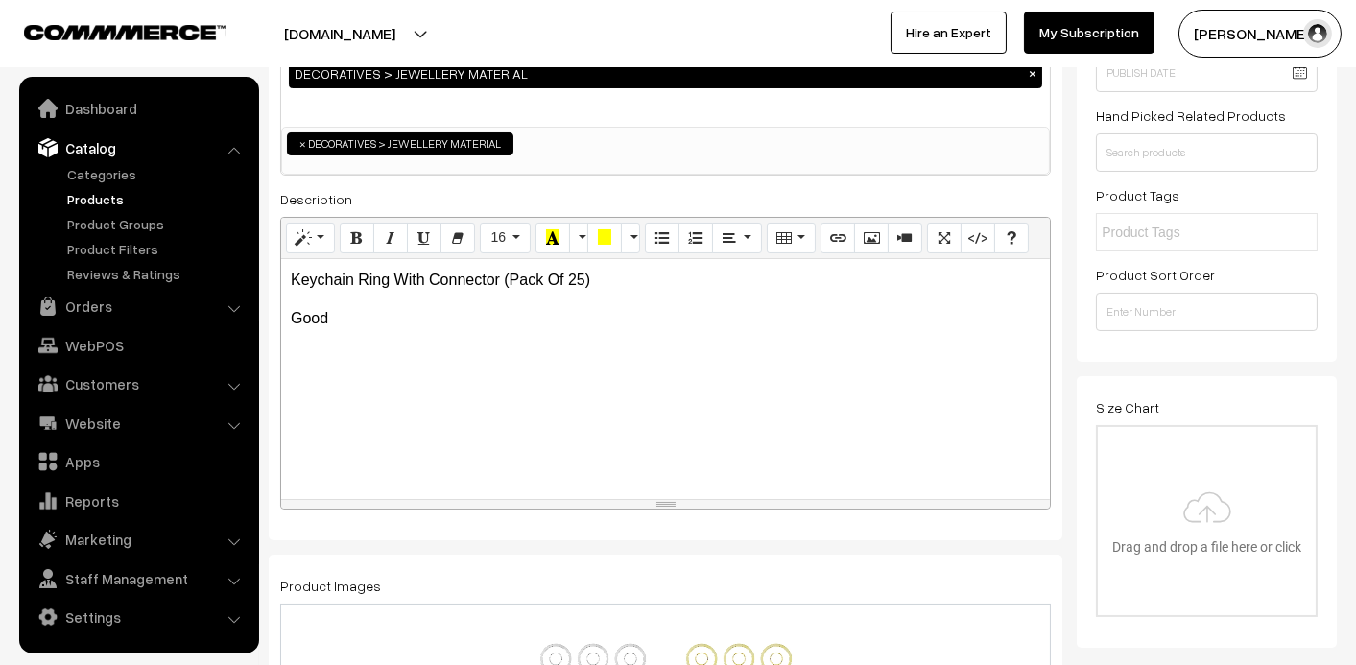
scroll to position [108, 0]
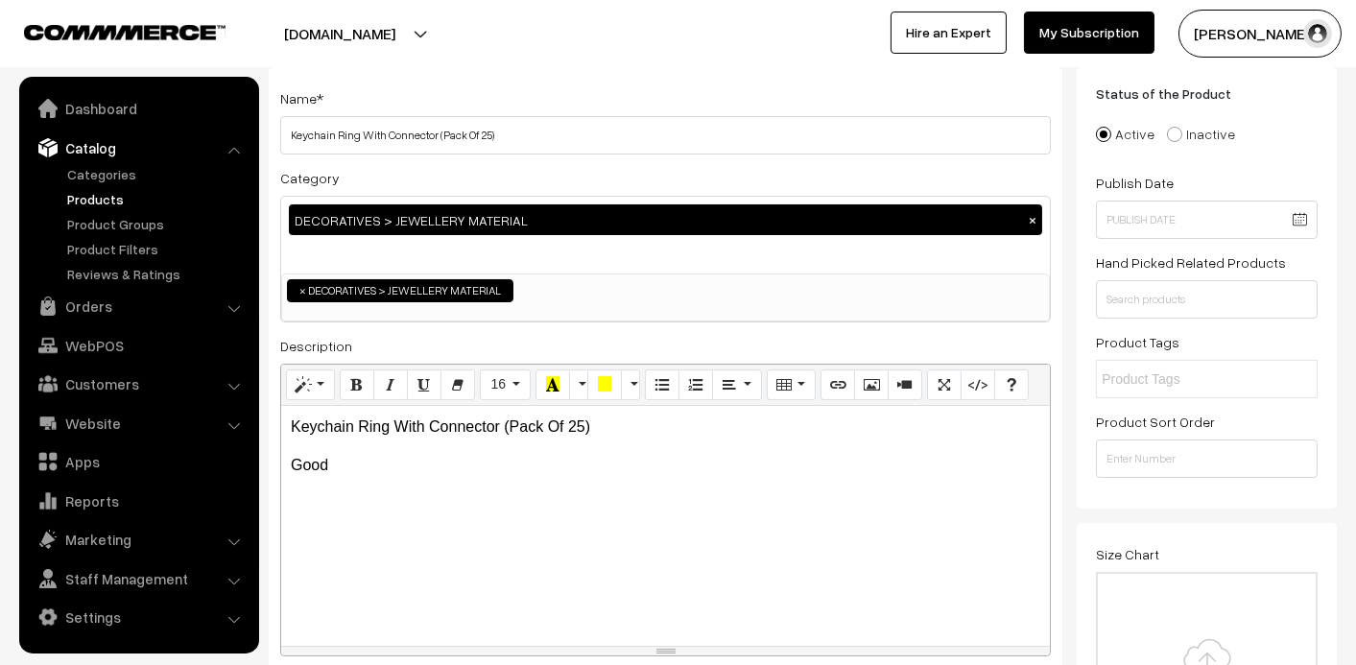
click at [421, 465] on p "Good" at bounding box center [666, 465] width 750 height 23
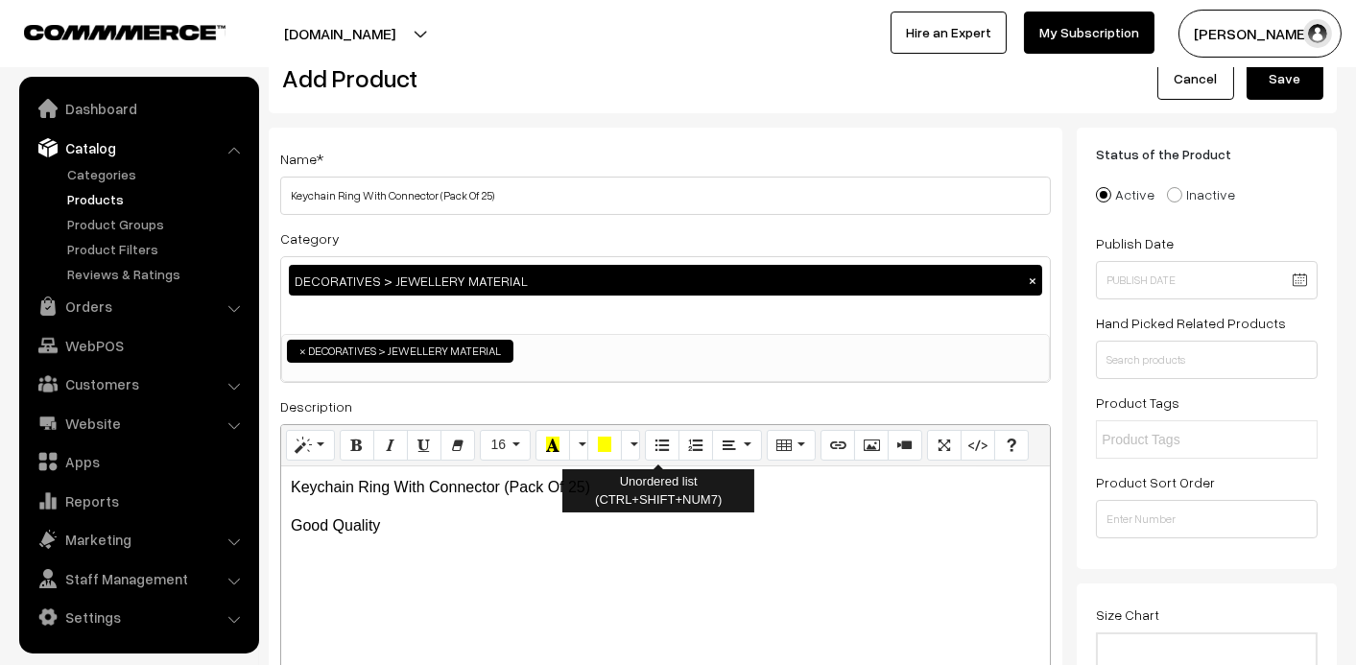
scroll to position [0, 0]
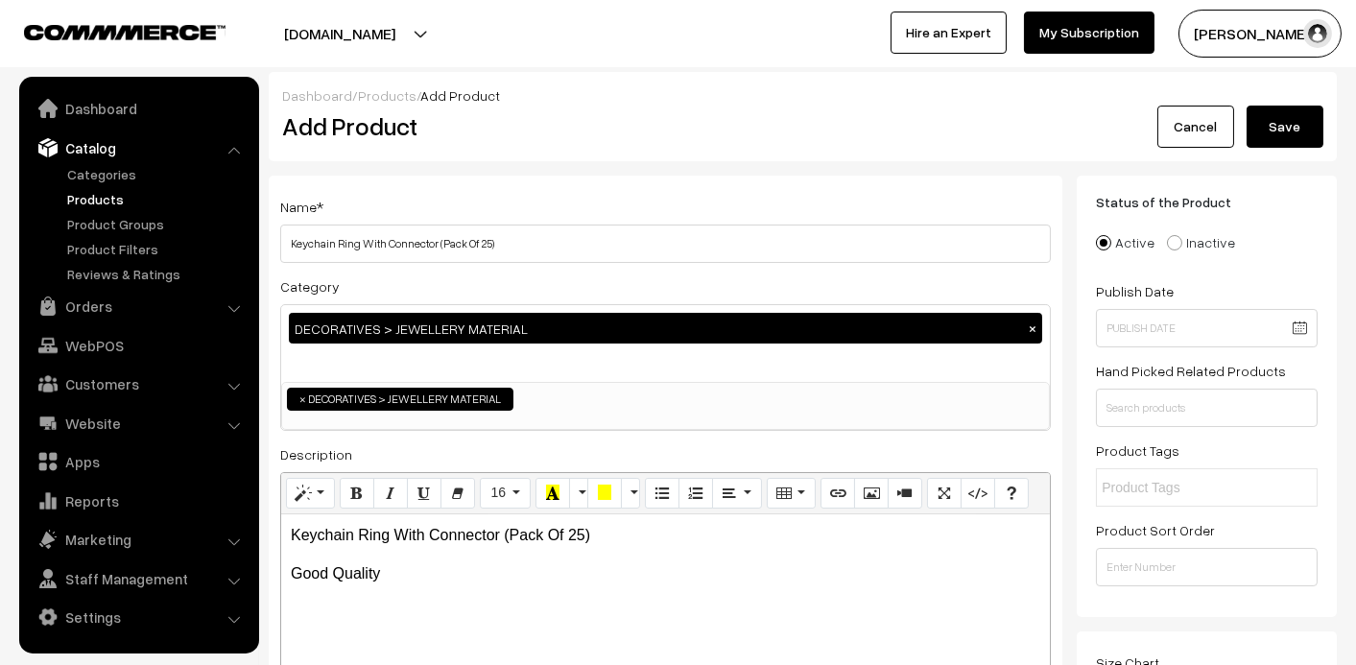
click at [1302, 110] on button "Save" at bounding box center [1285, 127] width 77 height 42
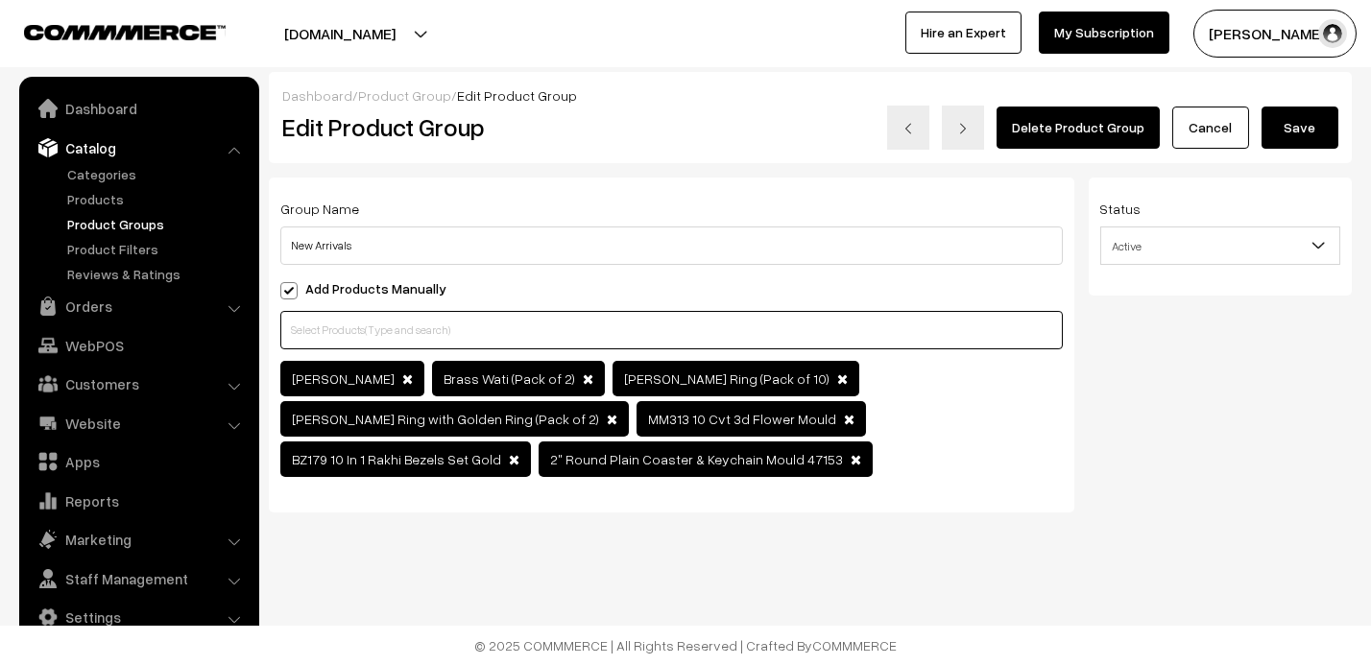
click at [317, 341] on input "text" at bounding box center [671, 330] width 782 height 38
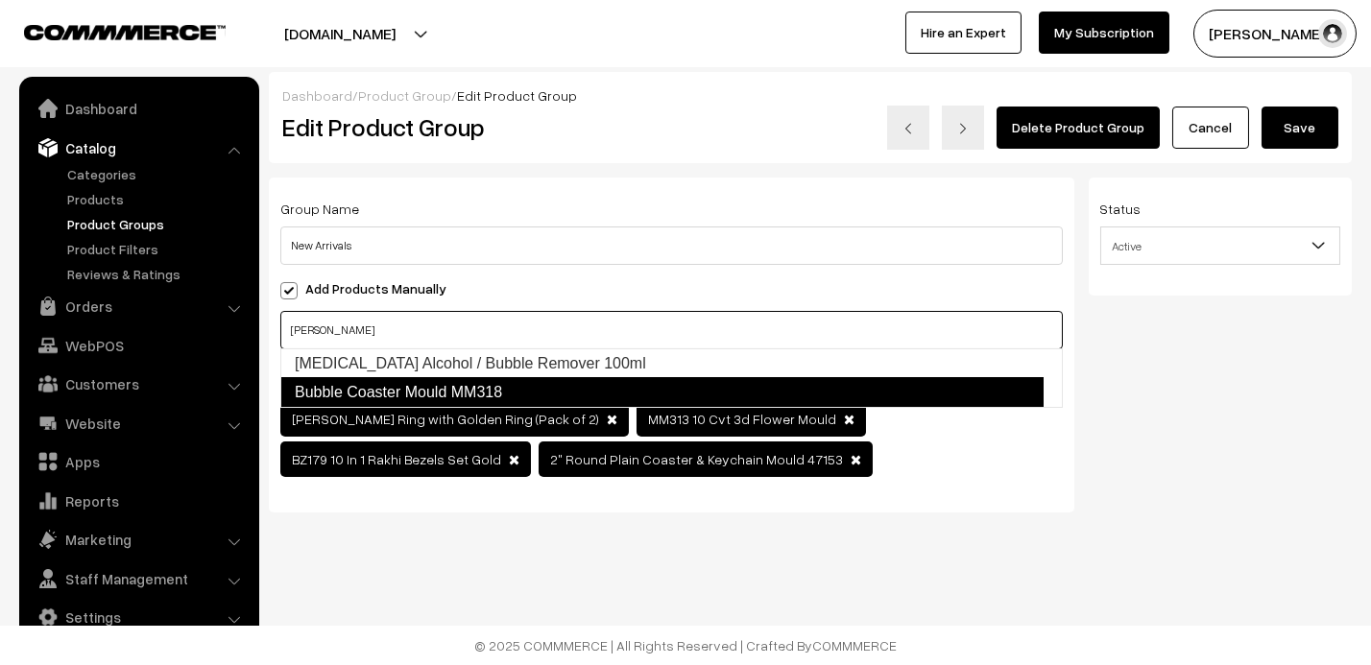
click at [477, 400] on link "Bubble Coaster Mould MM318" at bounding box center [661, 392] width 763 height 31
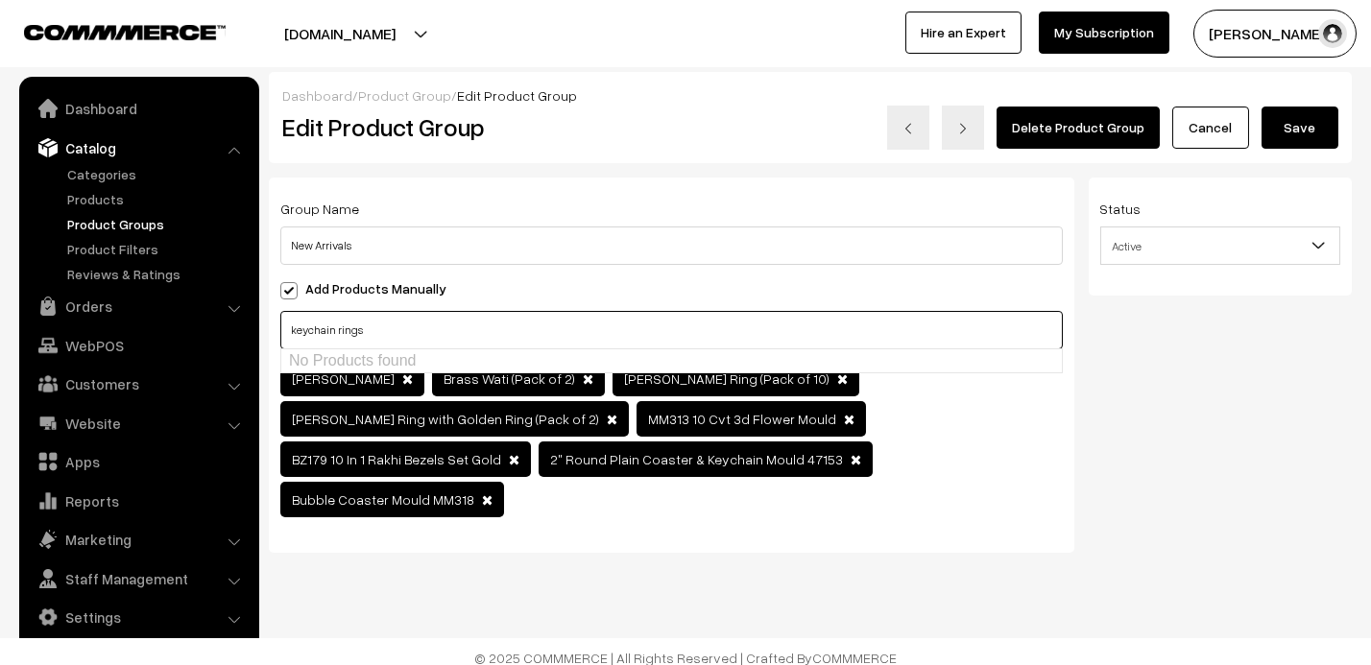
click at [421, 335] on input "keychain rings" at bounding box center [671, 330] width 782 height 38
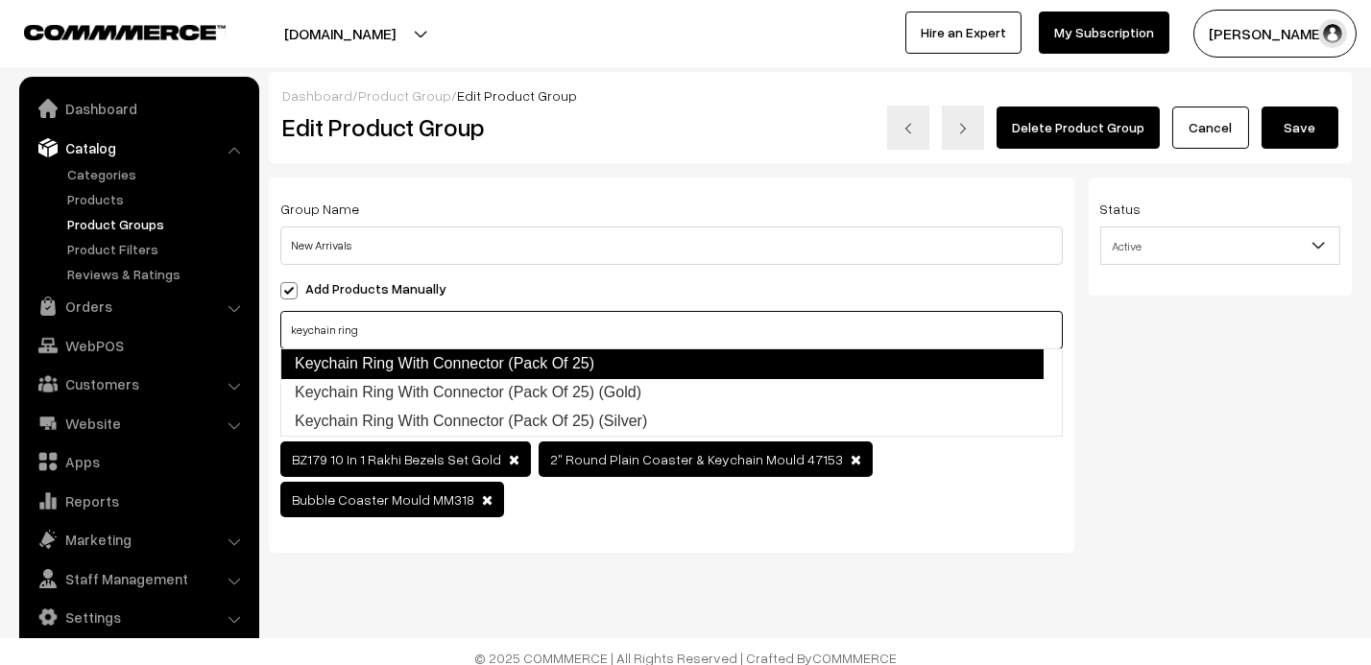
click at [421, 362] on link "Keychain Ring With Connector (Pack Of 25)" at bounding box center [661, 363] width 763 height 31
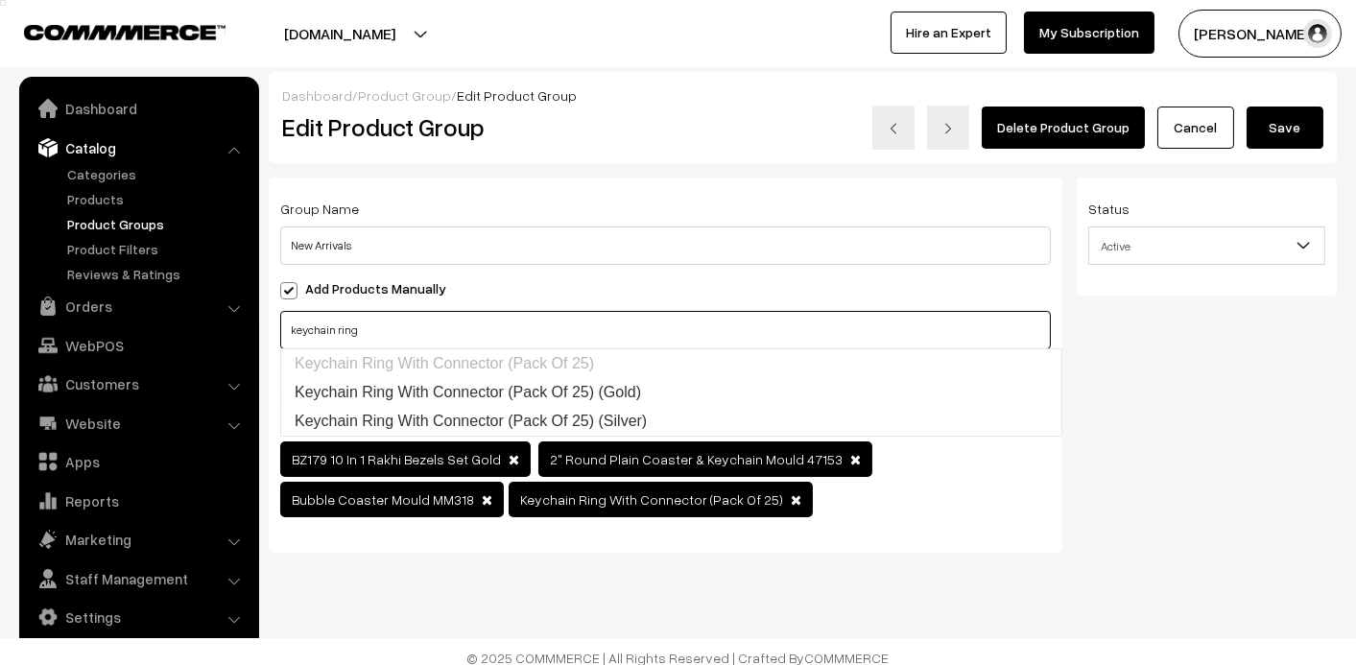
click at [444, 336] on input "keychain ring" at bounding box center [665, 330] width 771 height 38
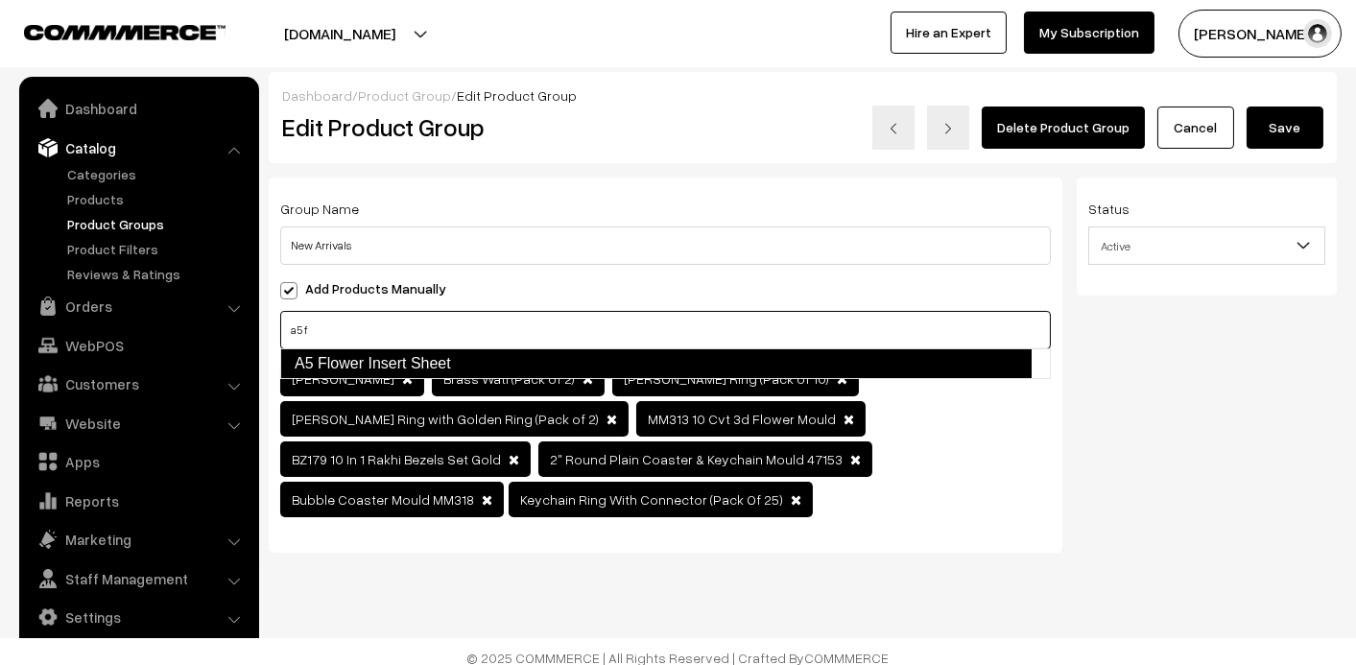
click at [399, 370] on link "A5 Flower Insert Sheet" at bounding box center [656, 363] width 752 height 31
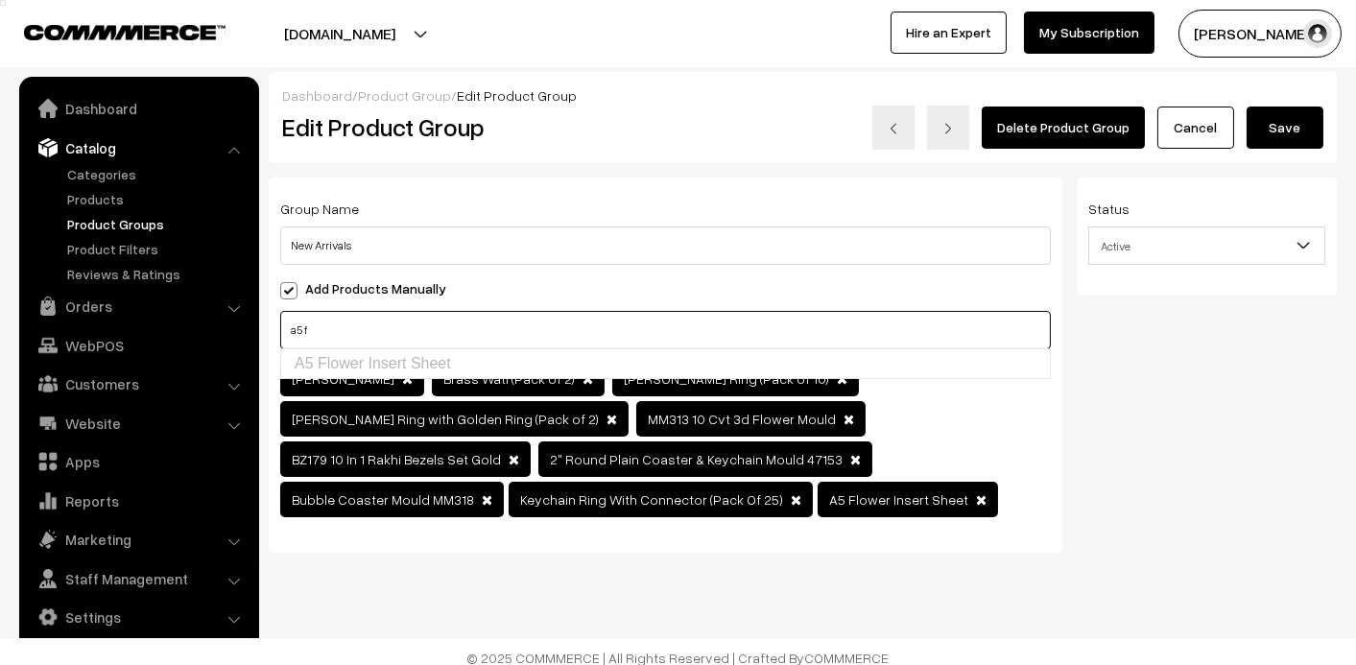
type input "a5 f"
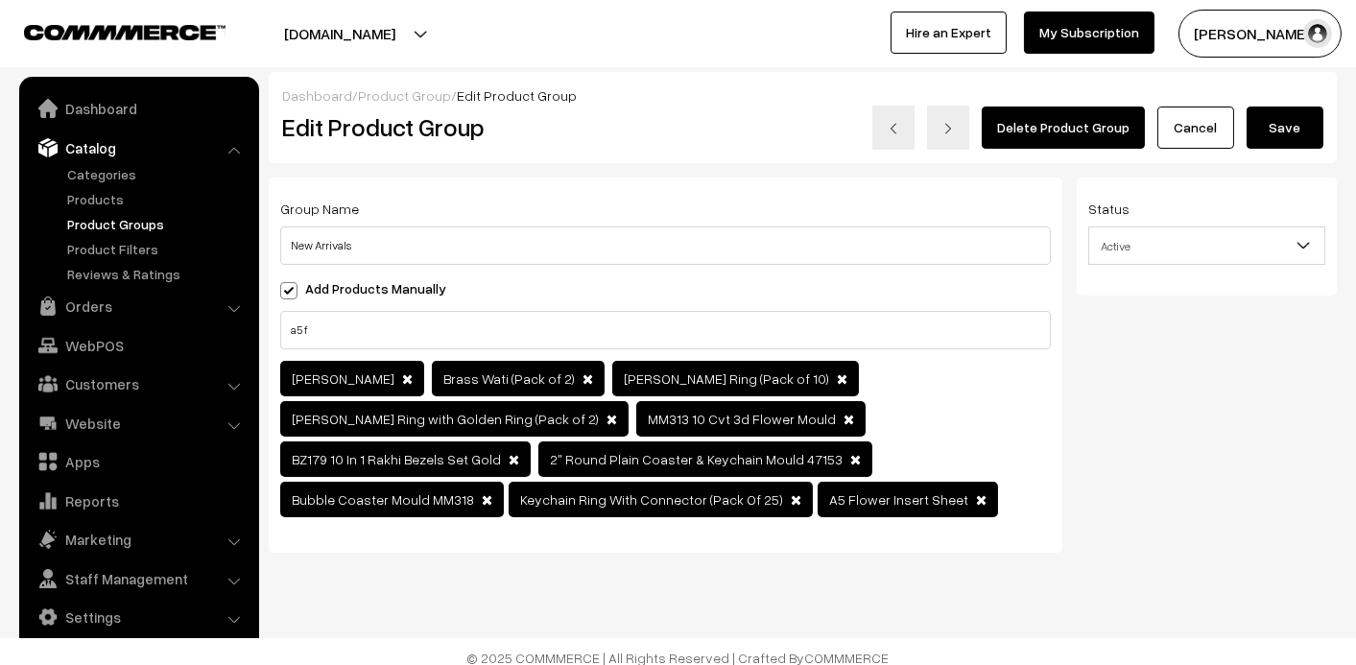
click at [1285, 125] on button "Save" at bounding box center [1285, 128] width 77 height 42
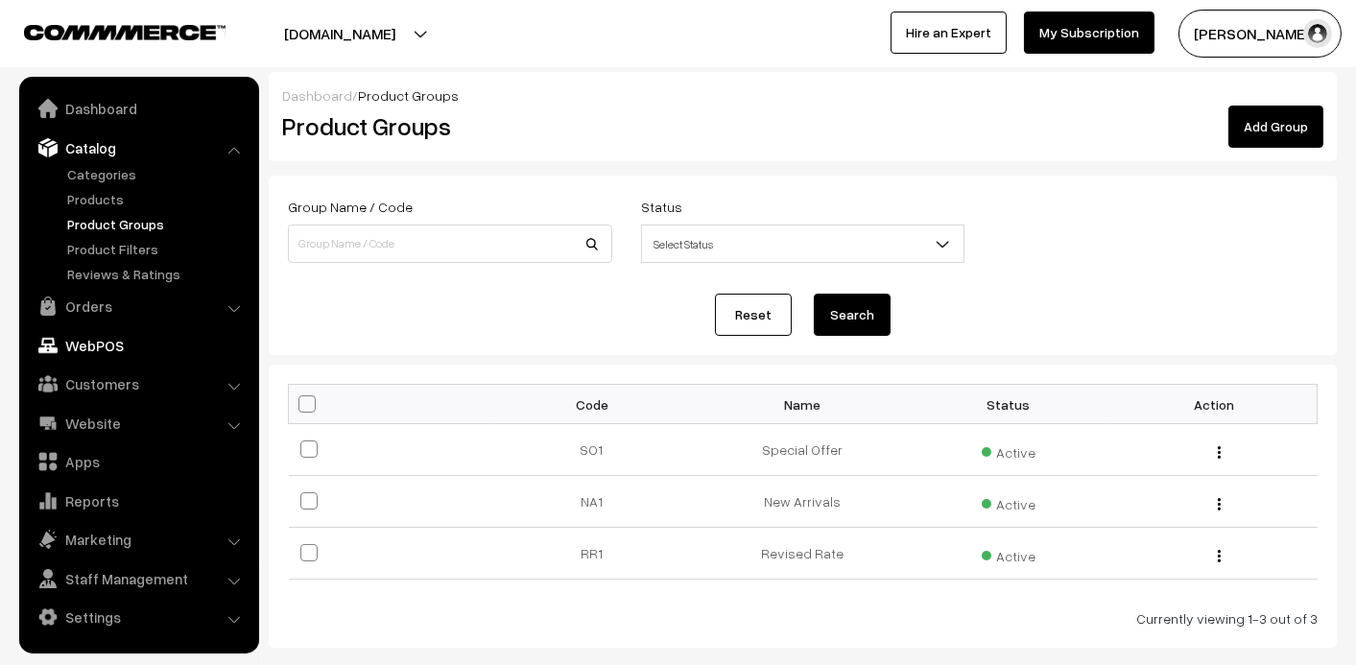
click at [101, 295] on link "Orders" at bounding box center [138, 306] width 228 height 35
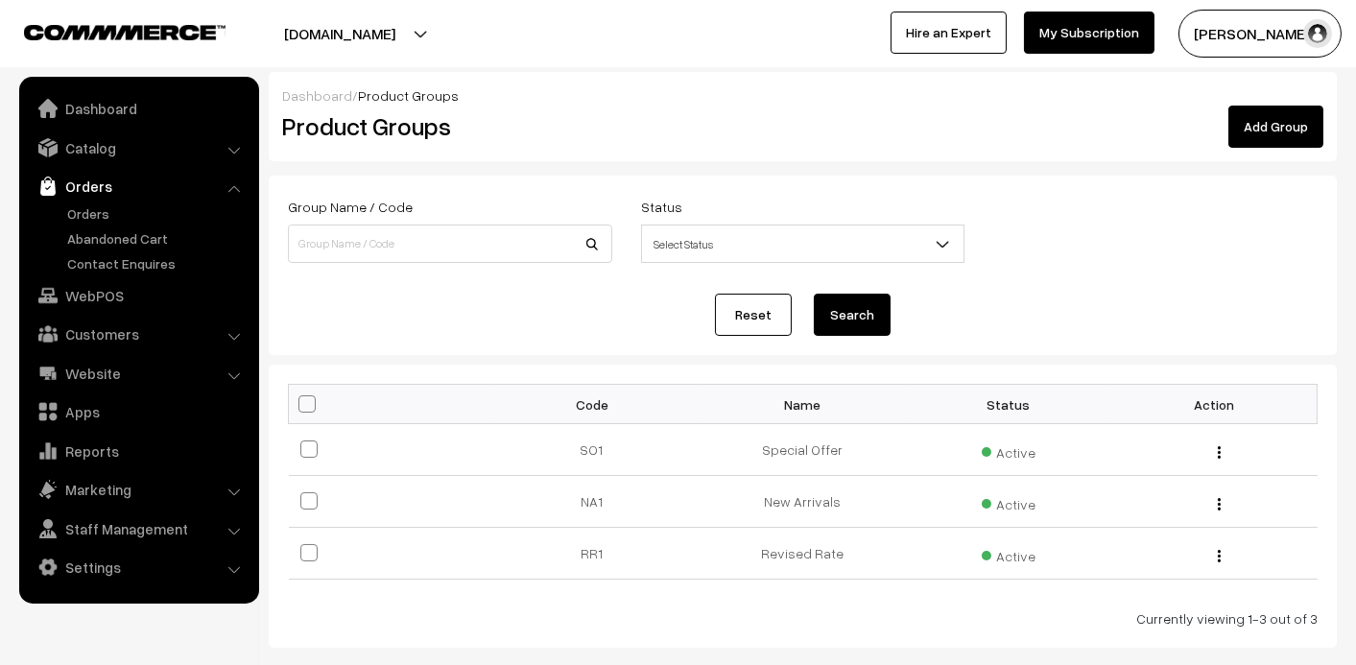
drag, startPoint x: 94, startPoint y: 140, endPoint x: 86, endPoint y: 173, distance: 33.5
click at [94, 140] on link "Catalog" at bounding box center [138, 148] width 228 height 35
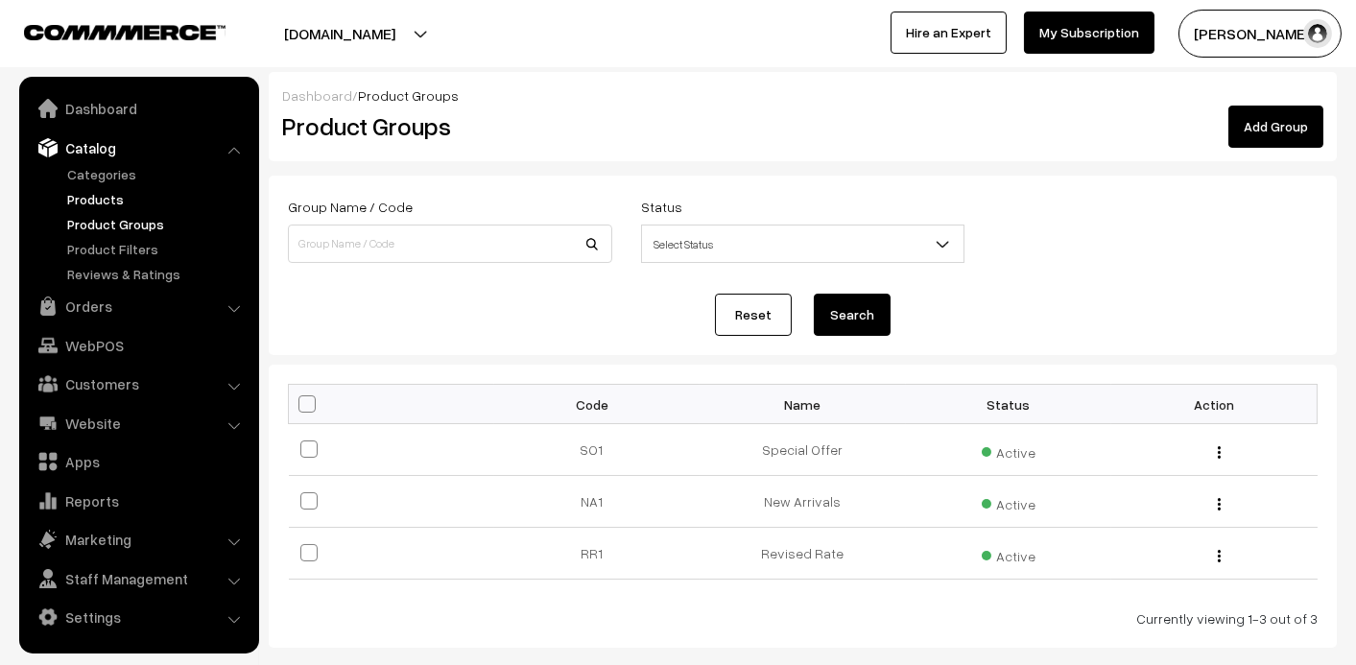
click at [87, 201] on link "Products" at bounding box center [157, 199] width 190 height 20
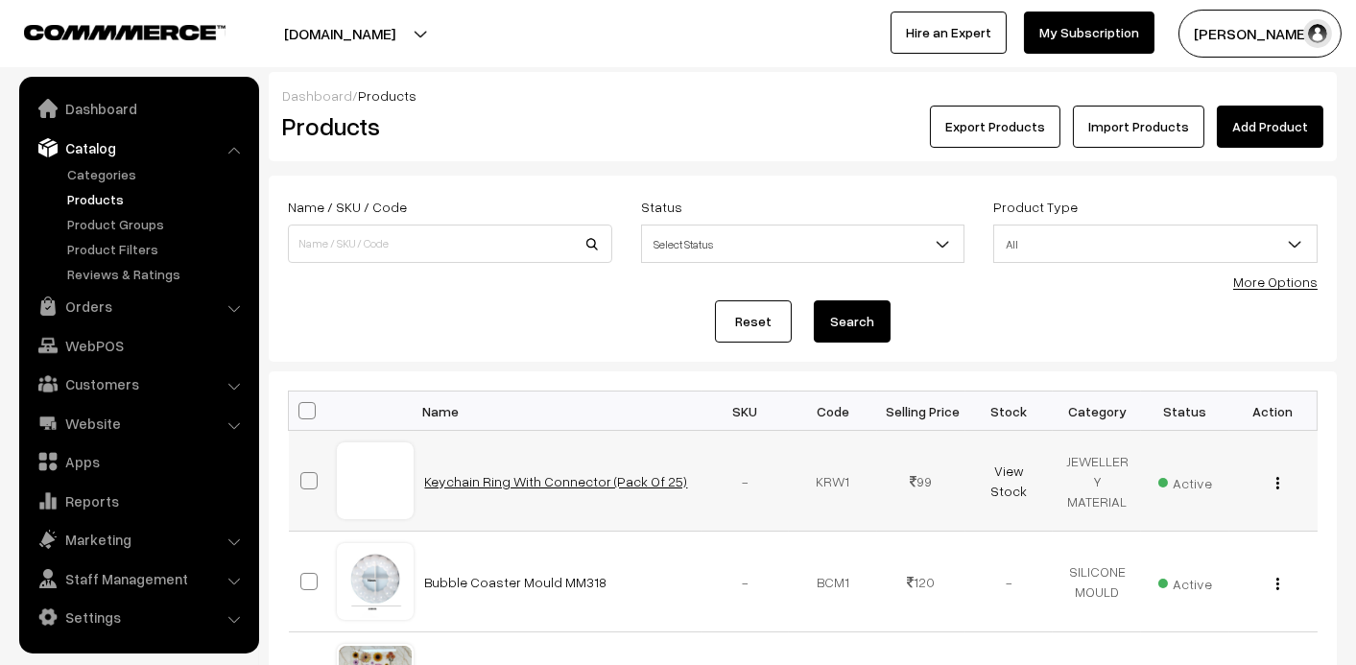
click at [488, 480] on link "Keychain Ring With Connector (Pack Of 25)" at bounding box center [556, 481] width 263 height 16
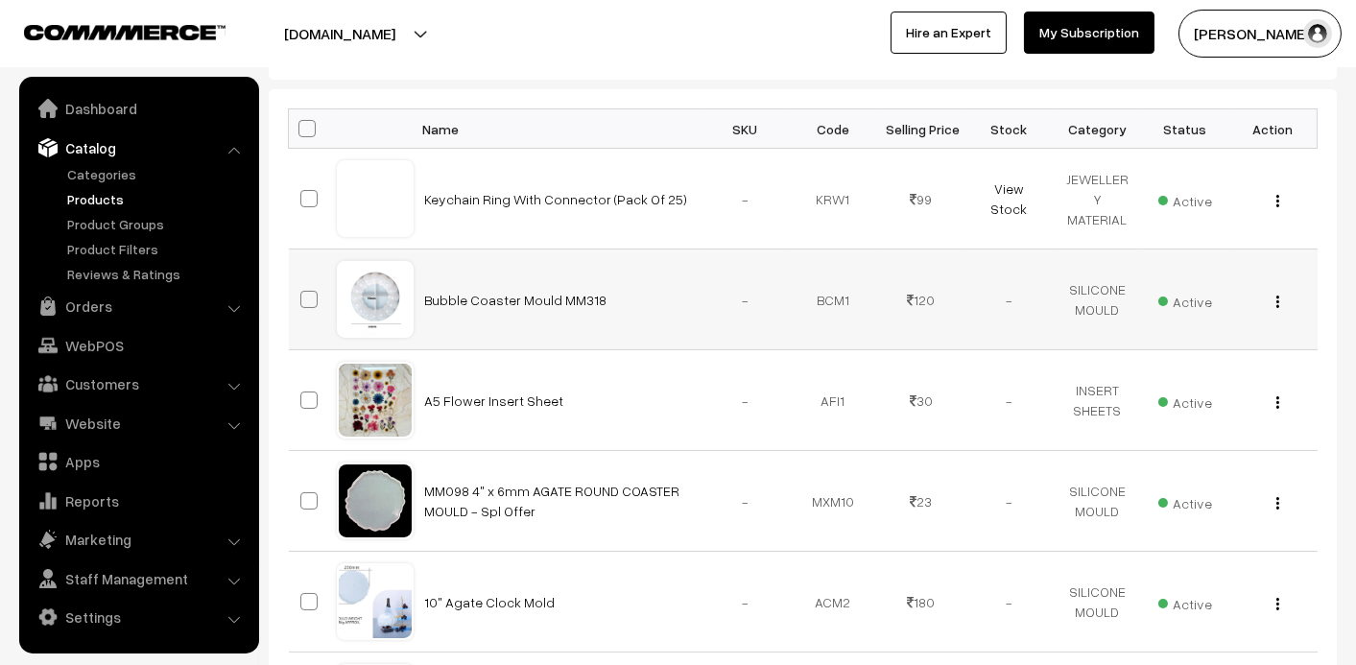
scroll to position [96, 0]
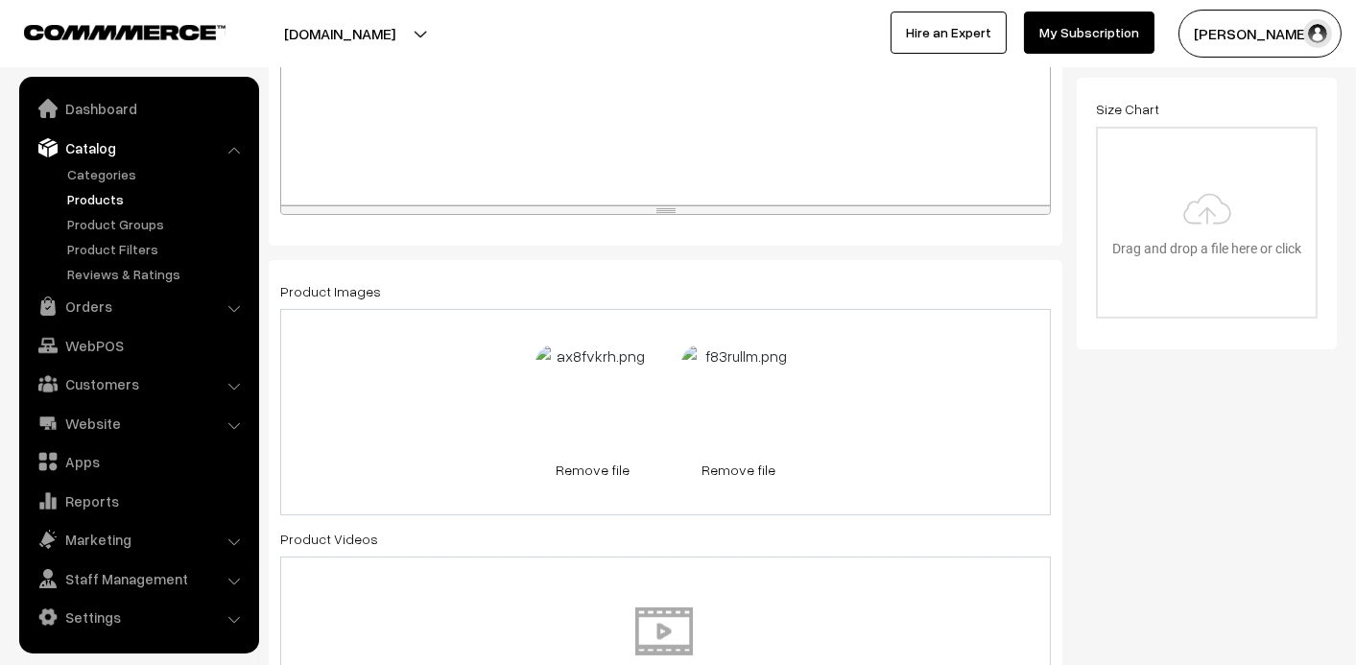
scroll to position [767, 0]
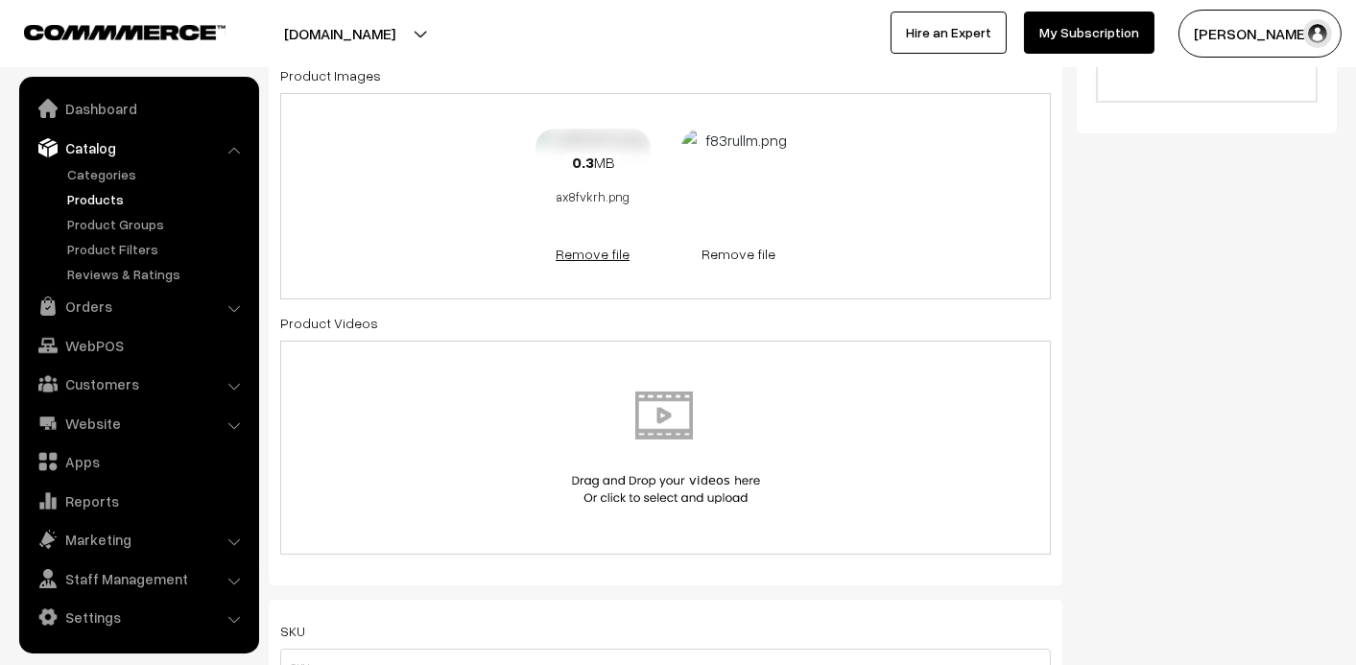
click at [595, 247] on link "Remove file" at bounding box center [593, 254] width 115 height 20
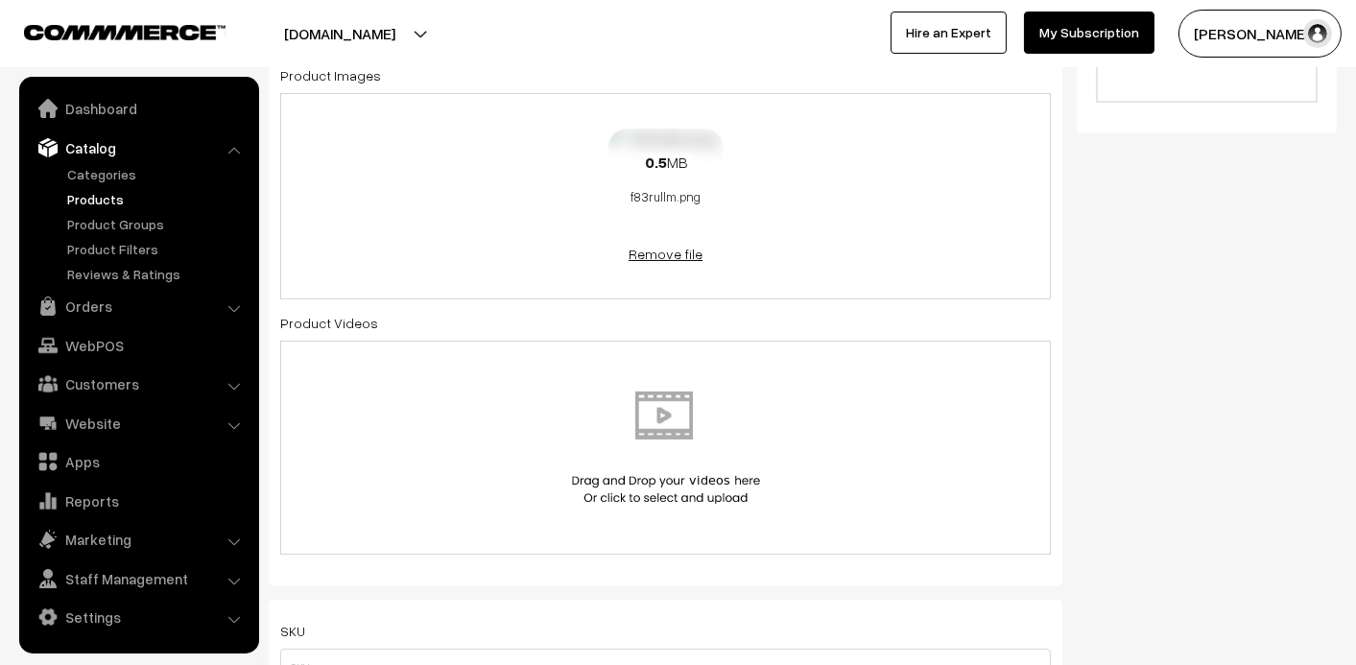
click at [692, 252] on link "Remove file" at bounding box center [666, 254] width 115 height 20
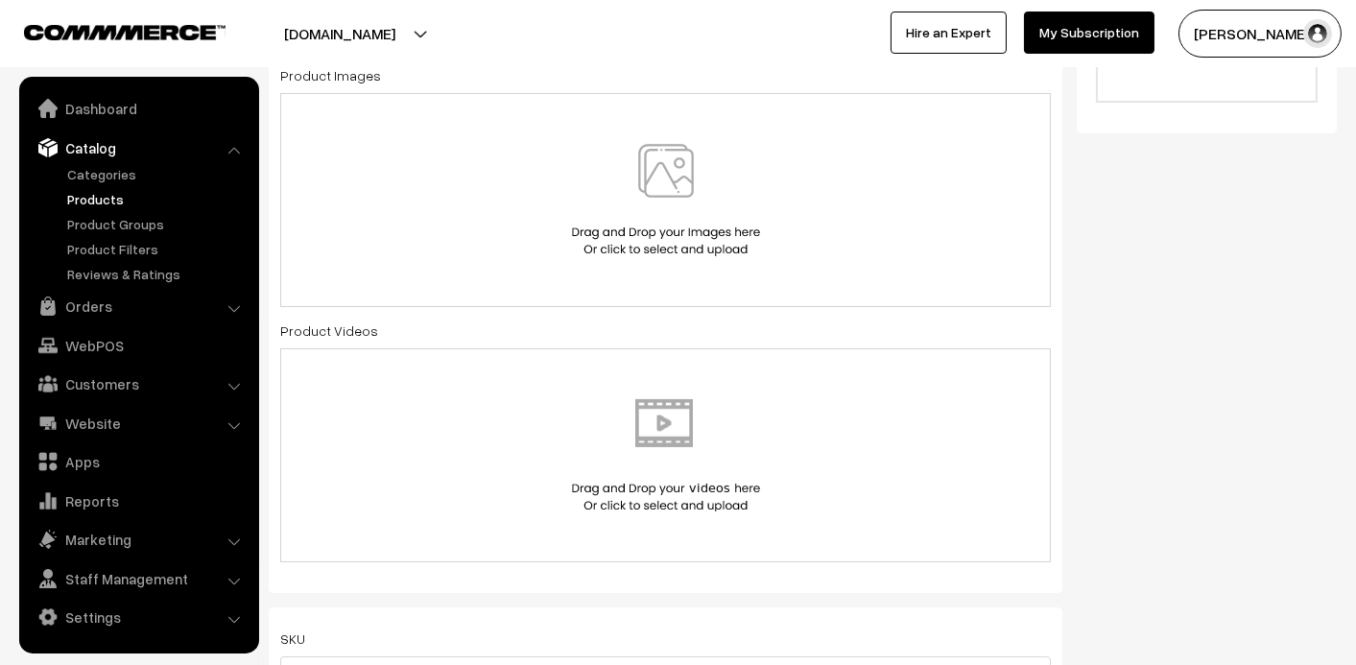
click at [654, 176] on img at bounding box center [666, 200] width 198 height 112
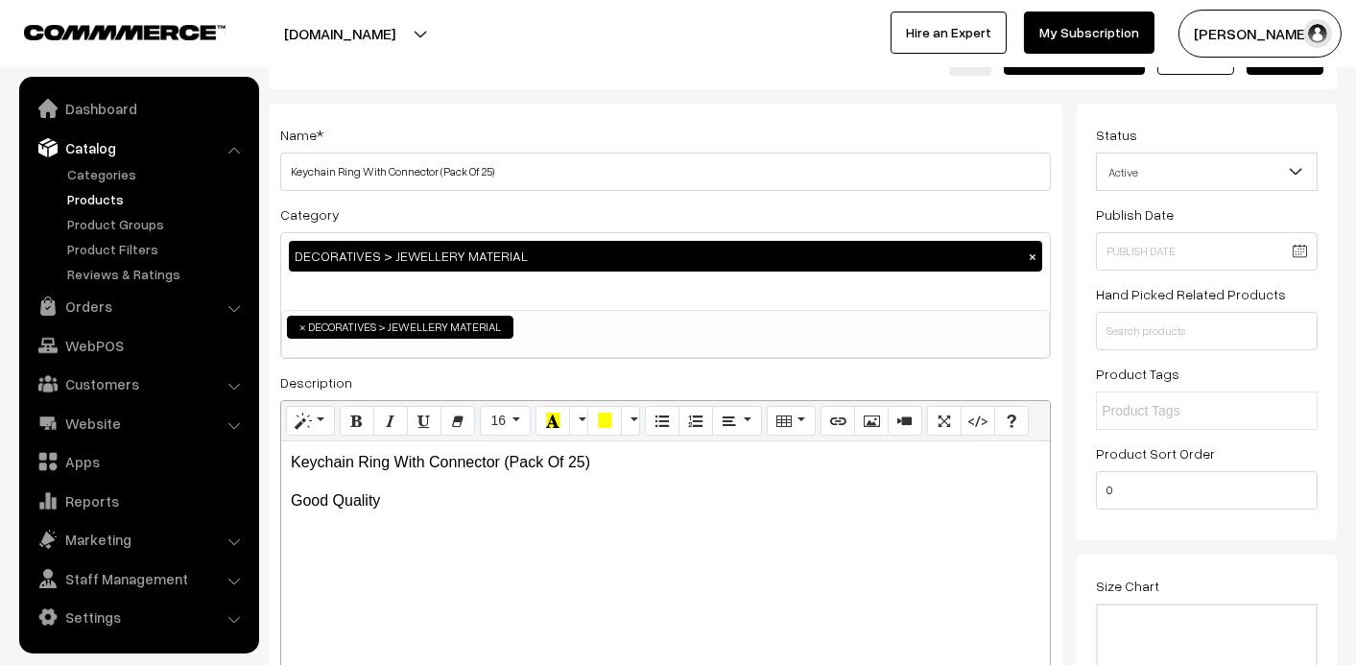
scroll to position [0, 0]
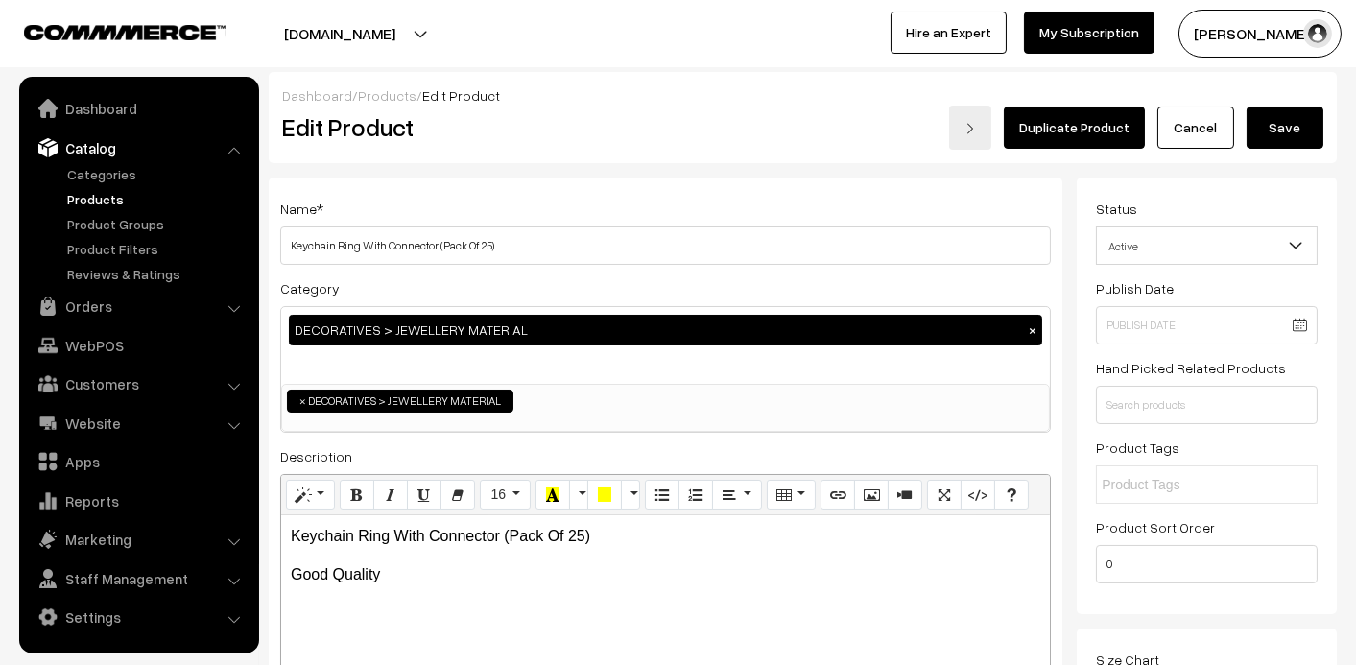
click at [1287, 123] on button "Save" at bounding box center [1285, 128] width 77 height 42
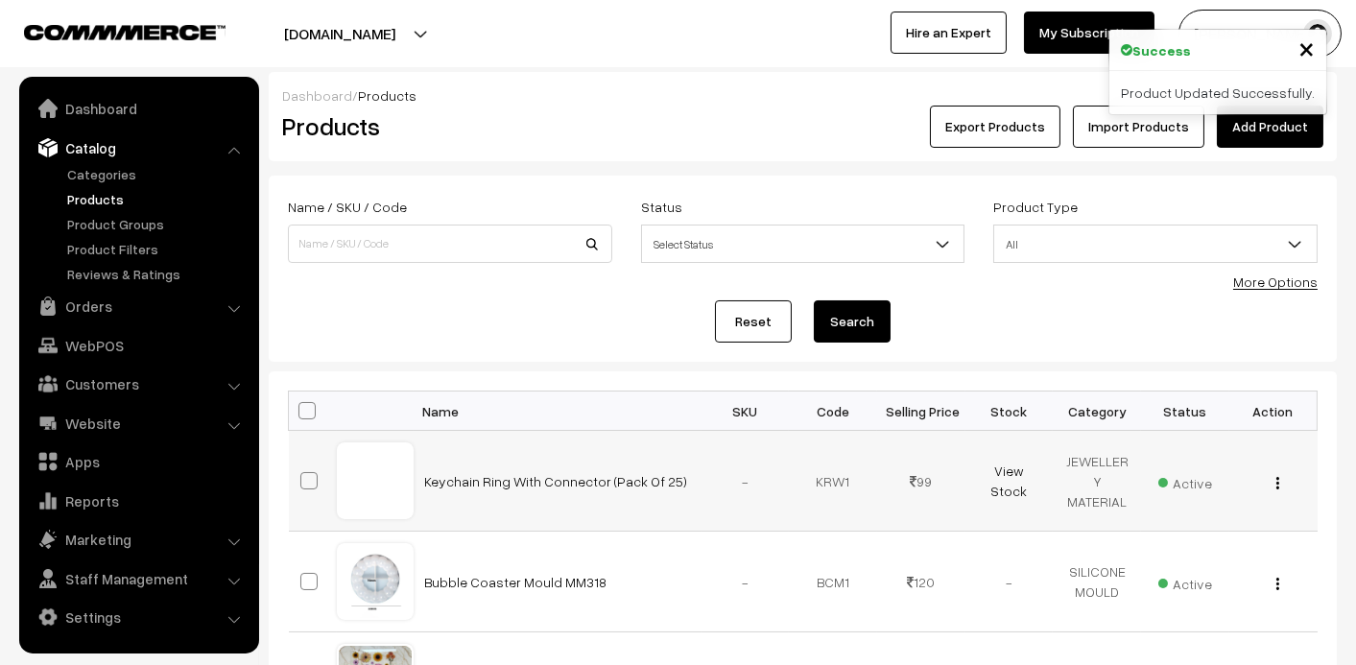
click at [543, 490] on td "Keychain Ring With Connector (Pack Of 25)" at bounding box center [558, 481] width 288 height 101
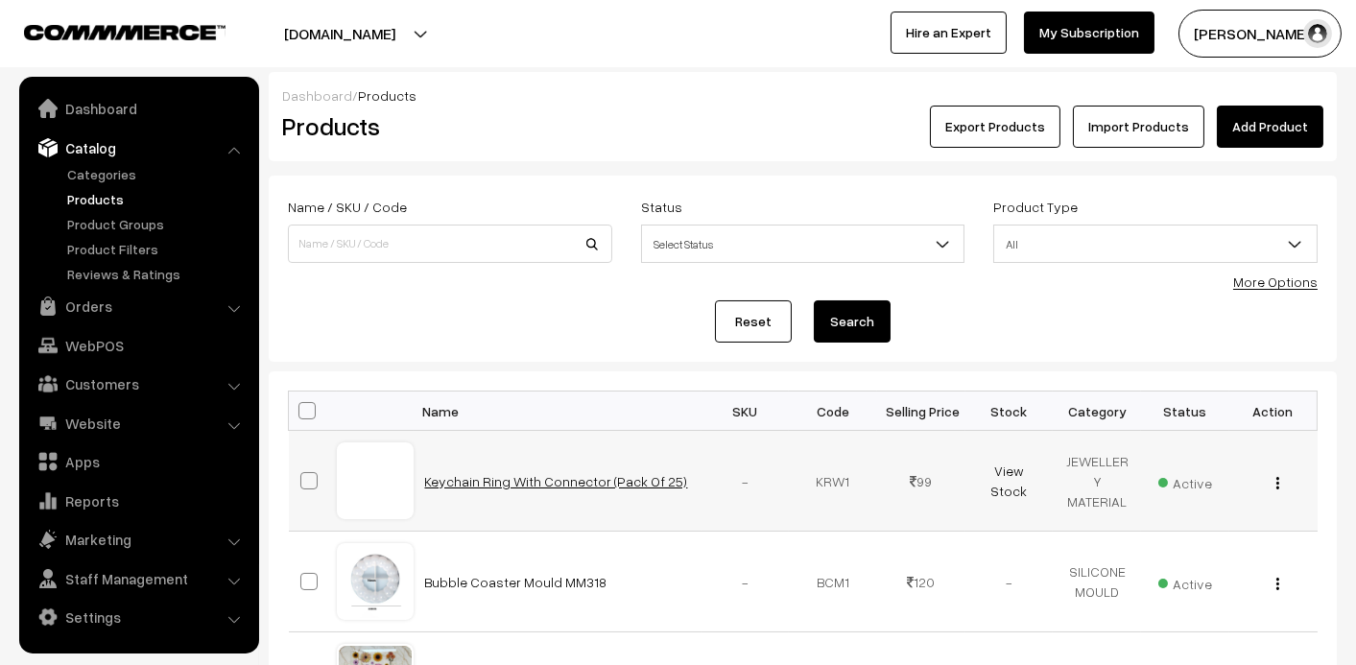
click at [549, 484] on link "Keychain Ring With Connector (Pack Of 25)" at bounding box center [556, 481] width 263 height 16
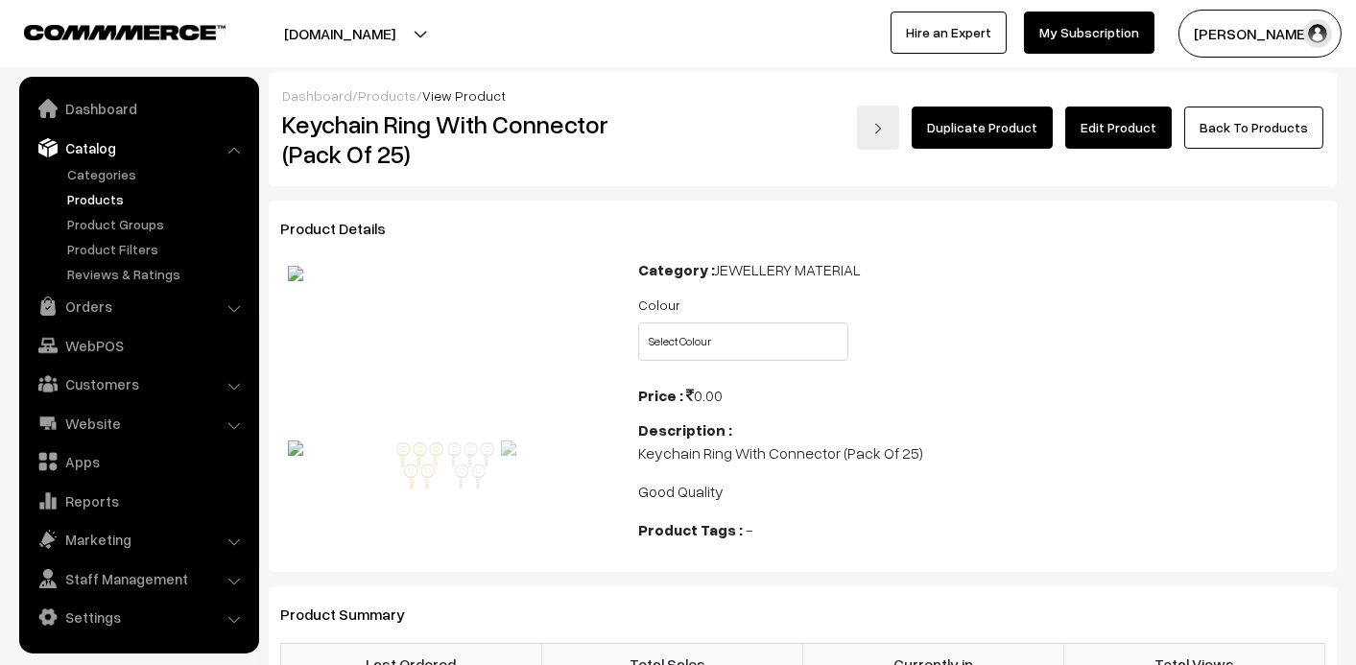
click at [1125, 122] on link "Edit Product" at bounding box center [1118, 128] width 107 height 42
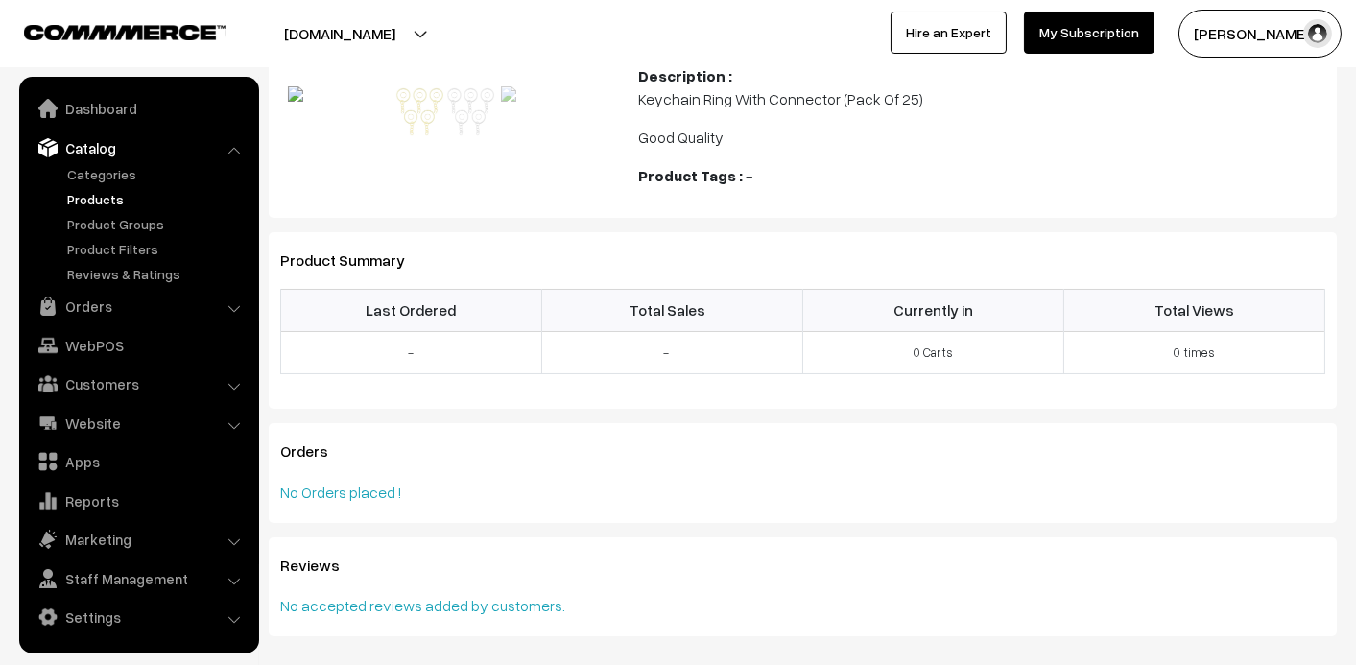
scroll to position [383, 0]
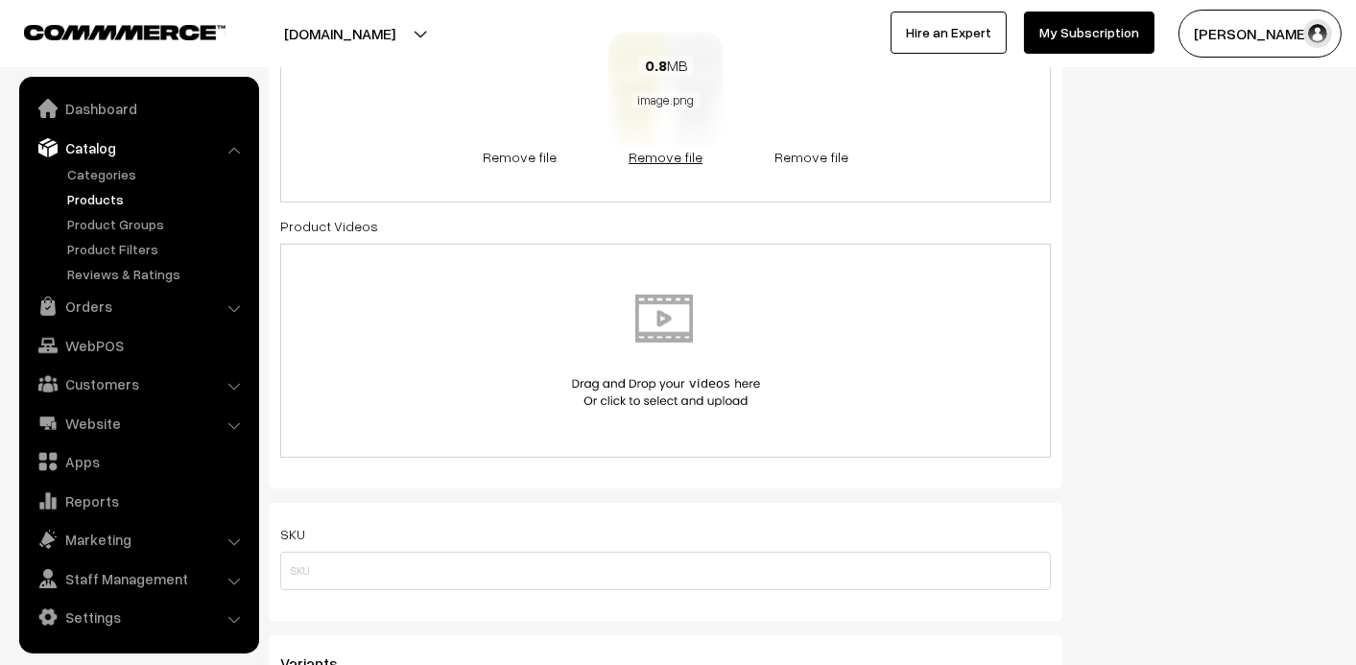
scroll to position [671, 0]
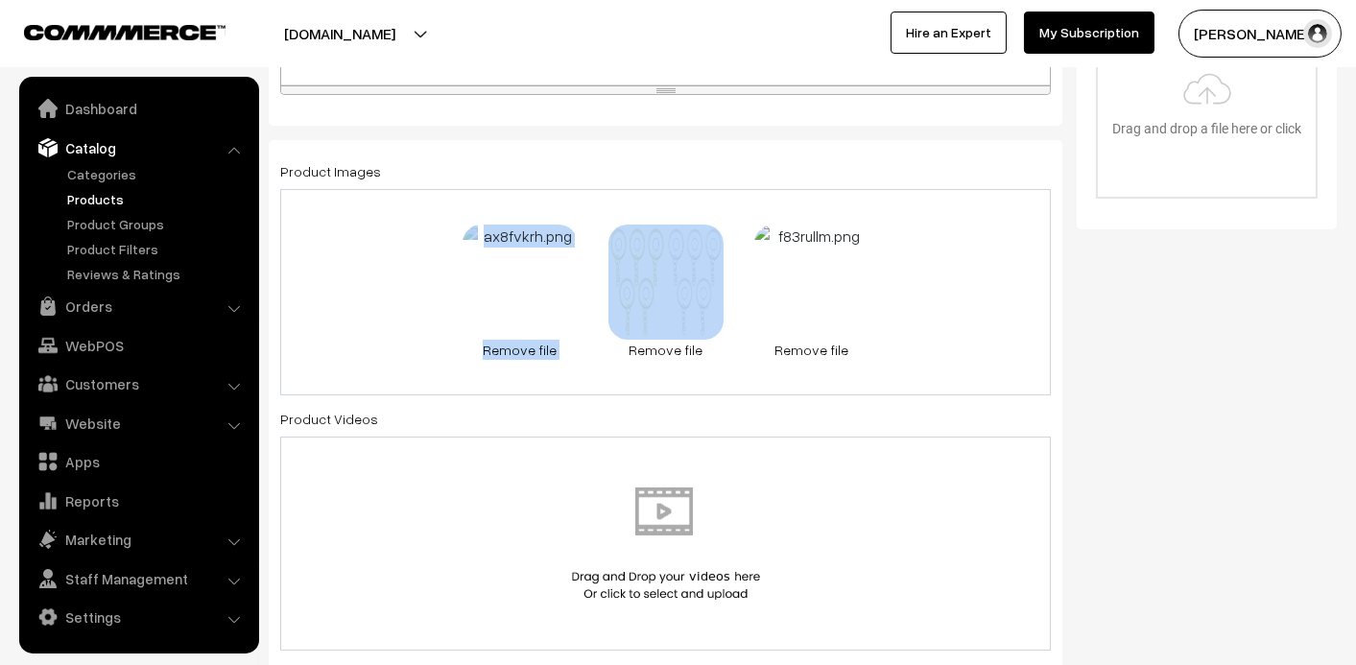
drag, startPoint x: 664, startPoint y: 229, endPoint x: 382, endPoint y: 213, distance: 282.7
click at [382, 213] on div "0.3 MB ax8fvkrh.png Check Error Remove file 0.8 MB image.png Check Error Remove…" at bounding box center [665, 292] width 771 height 206
click at [516, 346] on link "Remove file" at bounding box center [520, 350] width 115 height 20
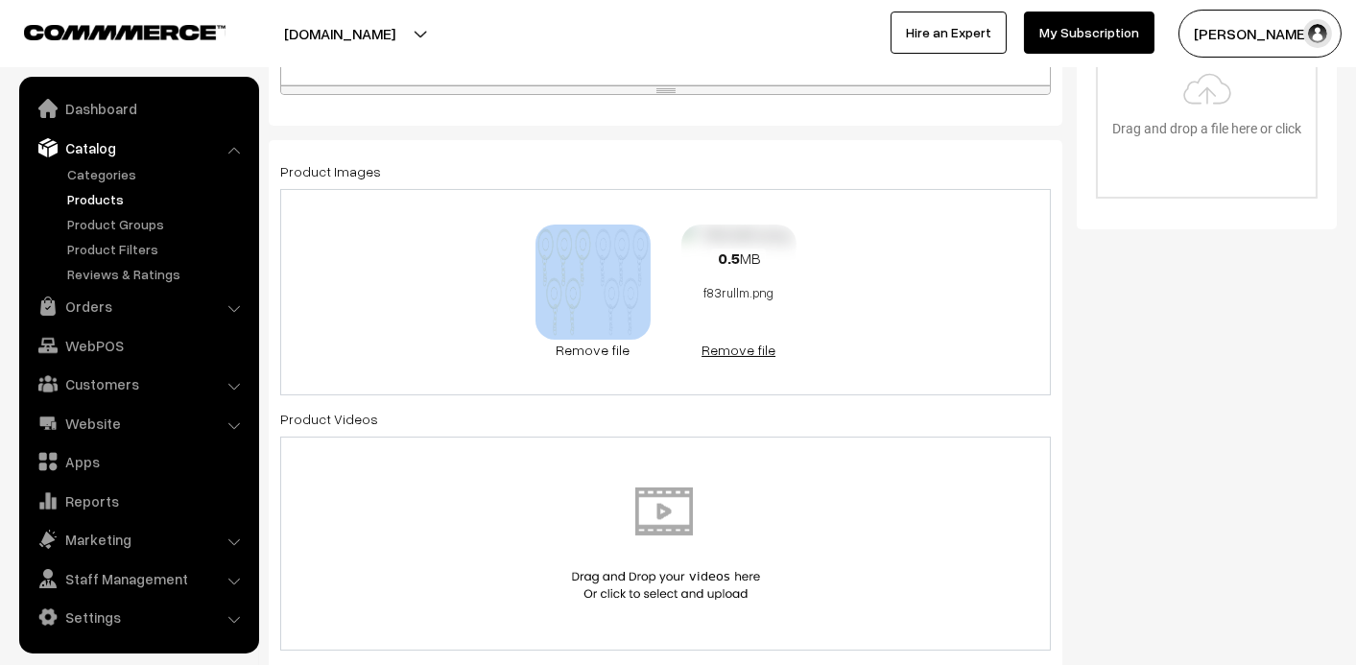
click at [706, 347] on link "Remove file" at bounding box center [738, 350] width 115 height 20
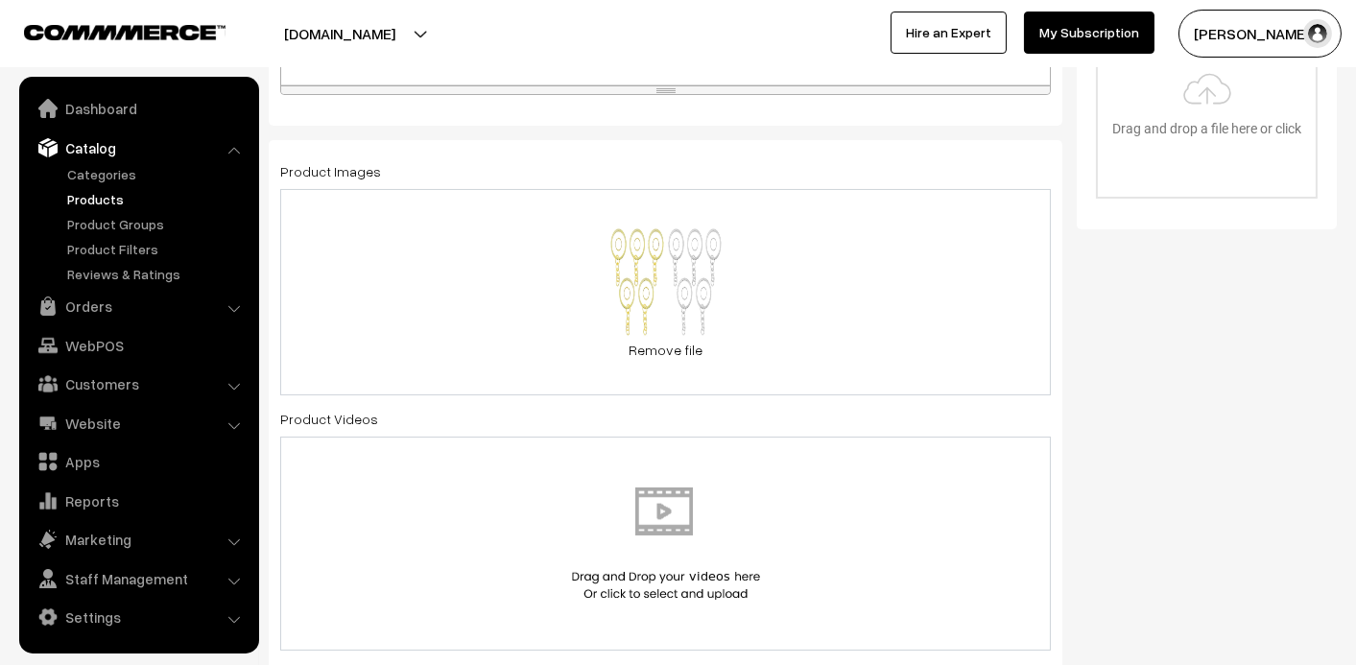
click at [834, 296] on div "0.8 MB image.png Check Error Remove file" at bounding box center [665, 292] width 771 height 206
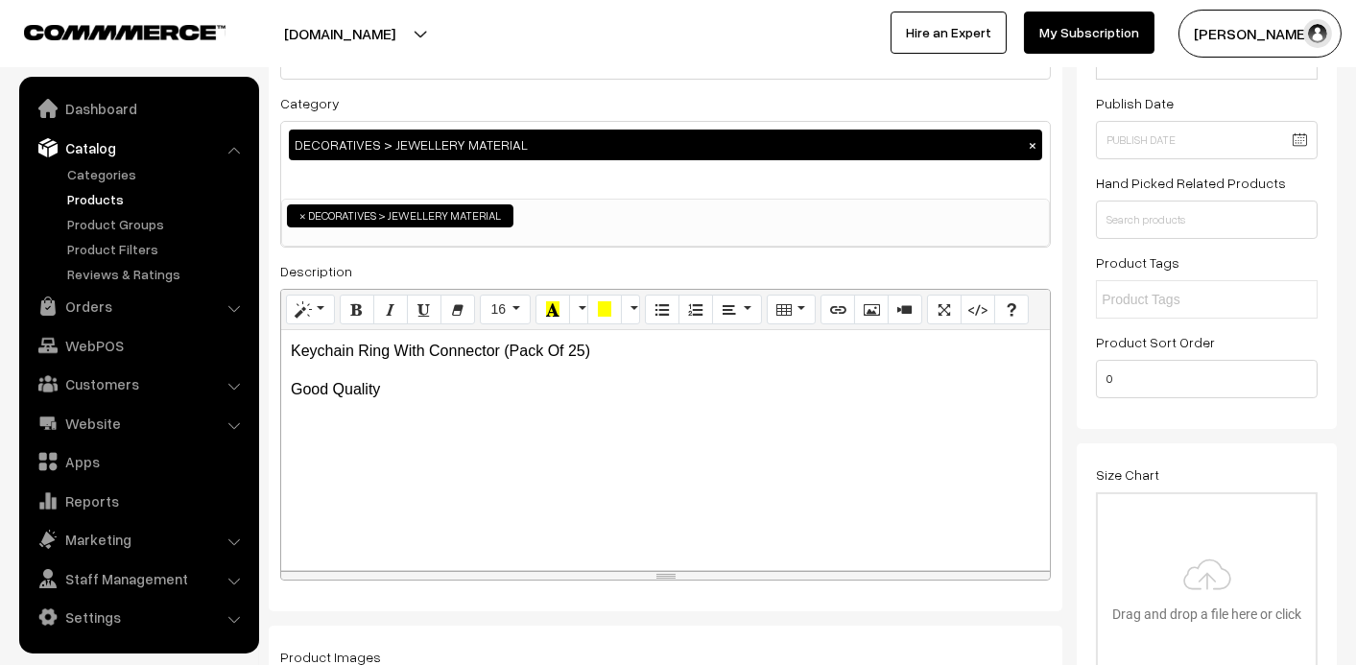
scroll to position [0, 0]
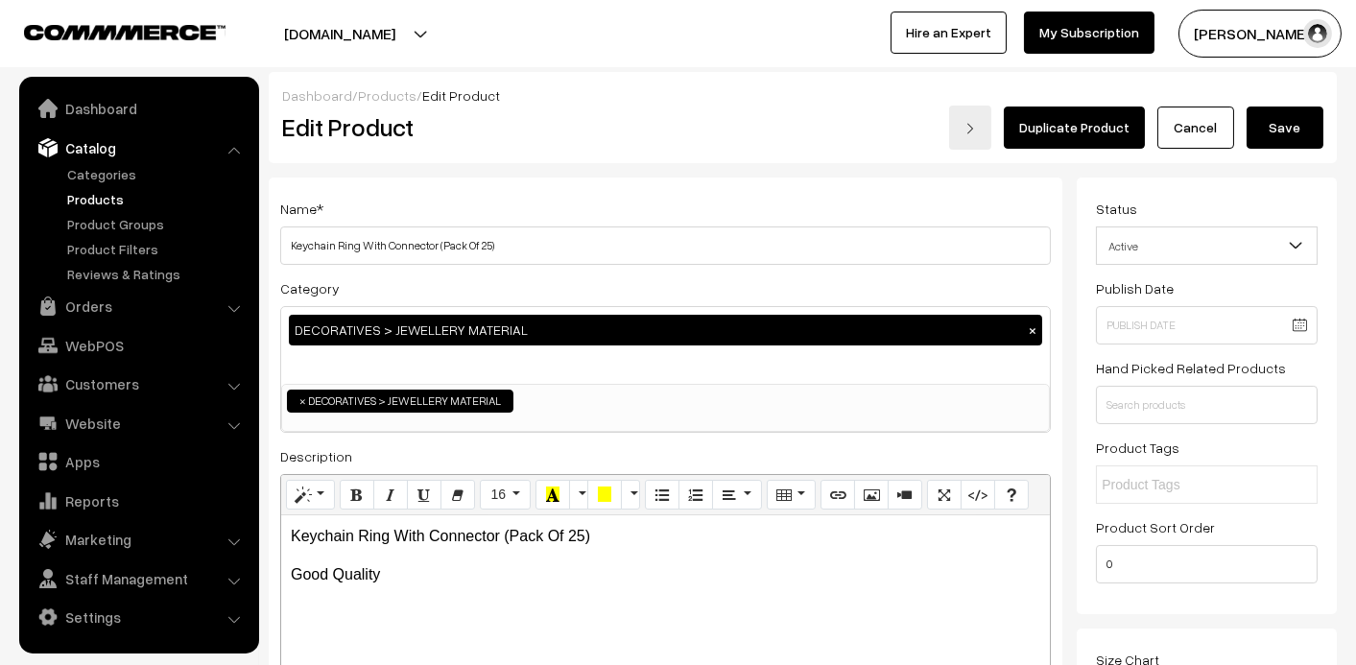
click at [1282, 128] on button "Save" at bounding box center [1285, 128] width 77 height 42
